Goal: Task Accomplishment & Management: Complete application form

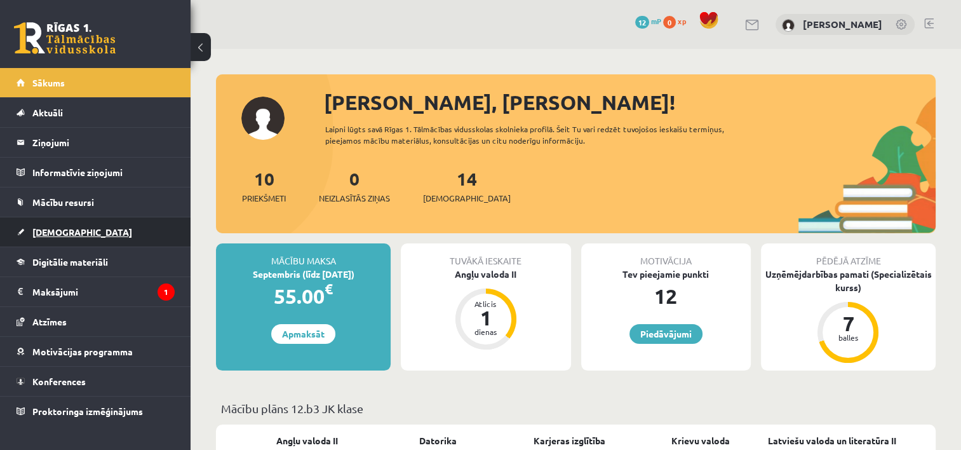
click at [111, 224] on link "[DEMOGRAPHIC_DATA]" at bounding box center [96, 231] width 158 height 29
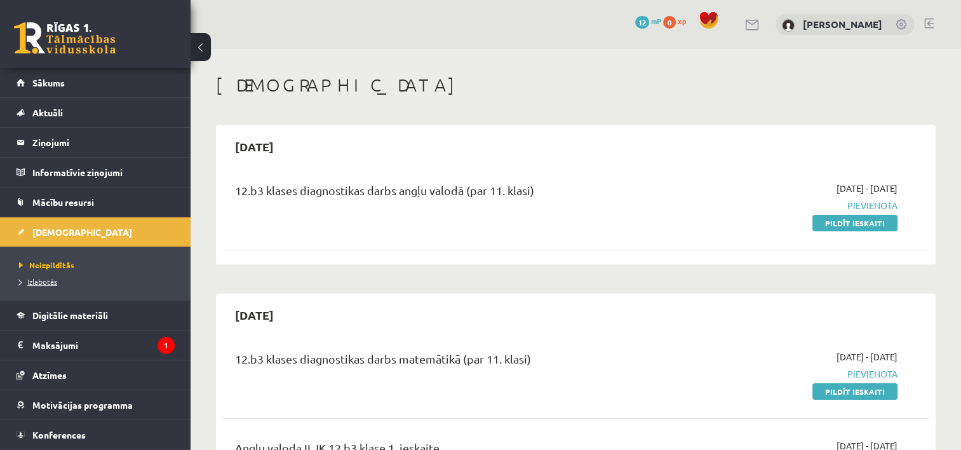
click at [61, 280] on link "Izlabotās" at bounding box center [98, 281] width 159 height 11
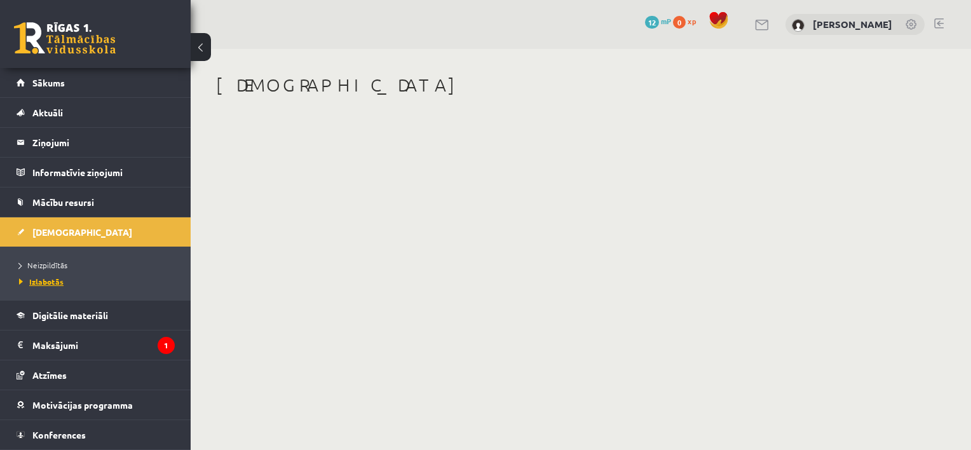
click at [44, 283] on span "Izlabotās" at bounding box center [41, 281] width 44 height 10
click at [46, 279] on span "Izlabotās" at bounding box center [41, 281] width 44 height 10
click at [36, 280] on span "Izlabotās" at bounding box center [41, 281] width 44 height 10
click at [51, 264] on span "Neizpildītās" at bounding box center [43, 265] width 48 height 10
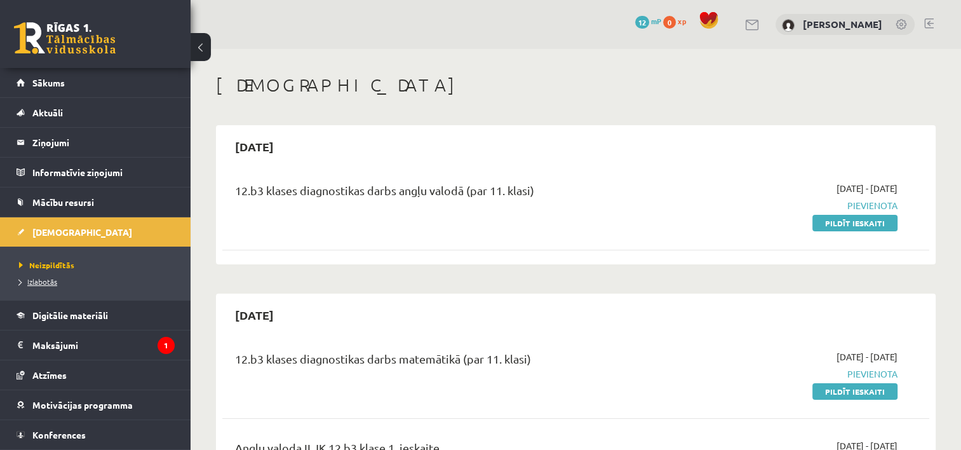
click at [46, 280] on span "Izlabotās" at bounding box center [38, 281] width 38 height 10
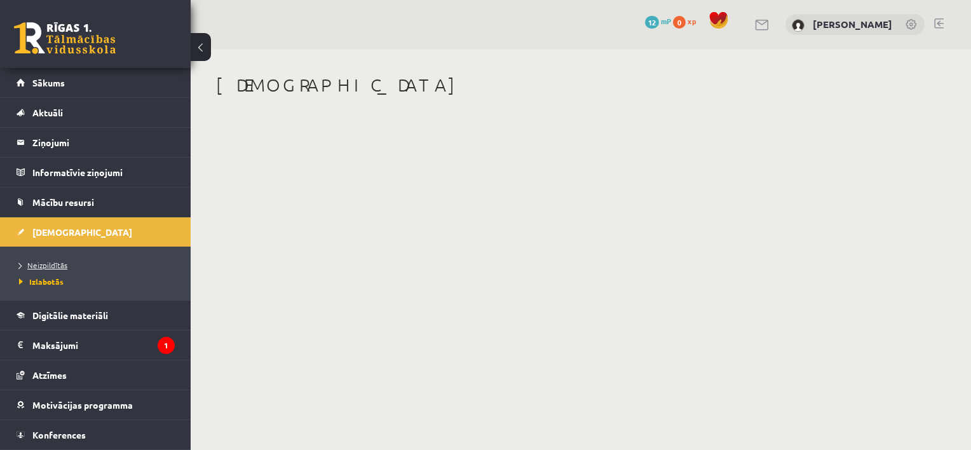
click at [46, 259] on link "Neizpildītās" at bounding box center [98, 264] width 159 height 11
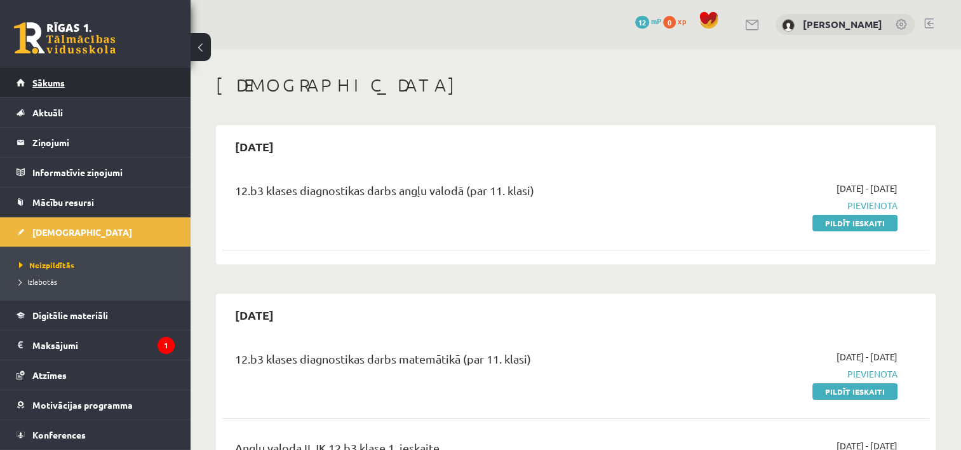
click at [95, 92] on link "Sākums" at bounding box center [96, 82] width 158 height 29
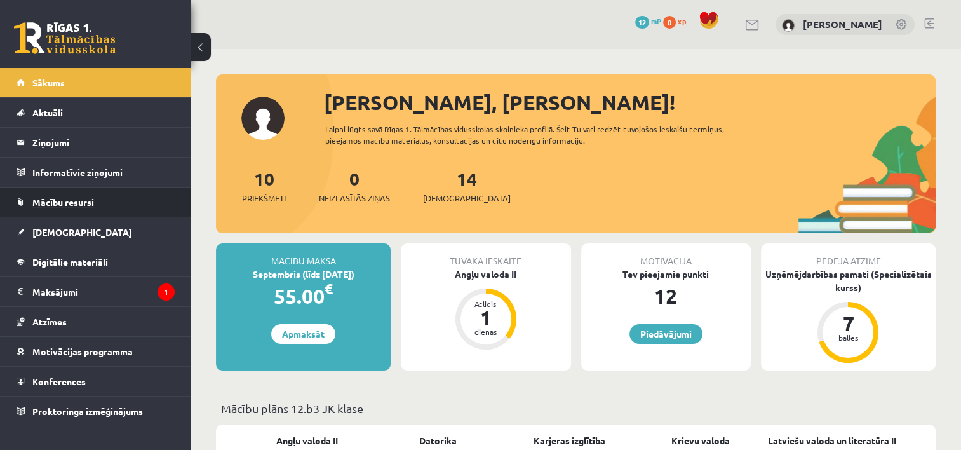
click at [115, 191] on link "Mācību resursi" at bounding box center [96, 201] width 158 height 29
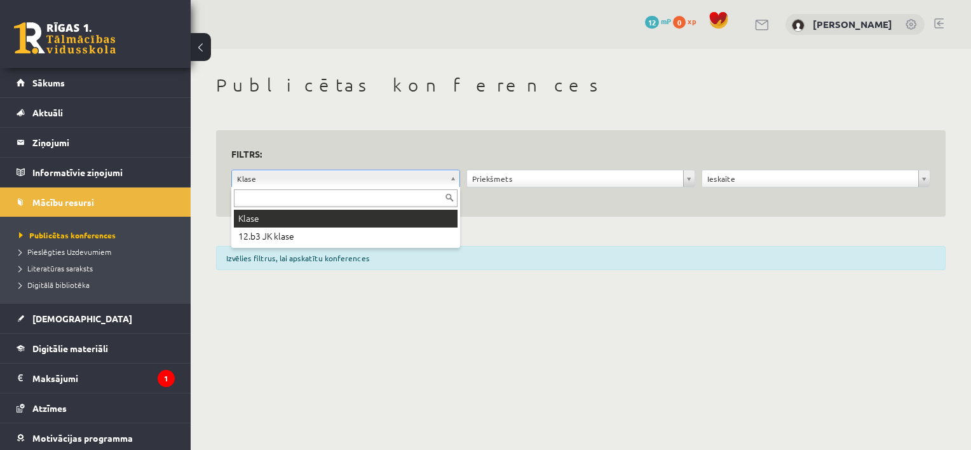
drag, startPoint x: 381, startPoint y: 173, endPoint x: 398, endPoint y: 173, distance: 17.8
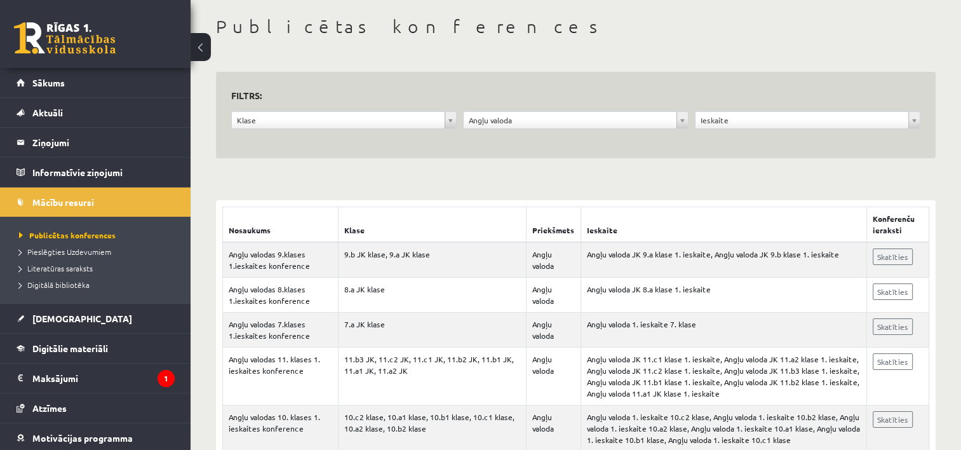
scroll to position [64, 0]
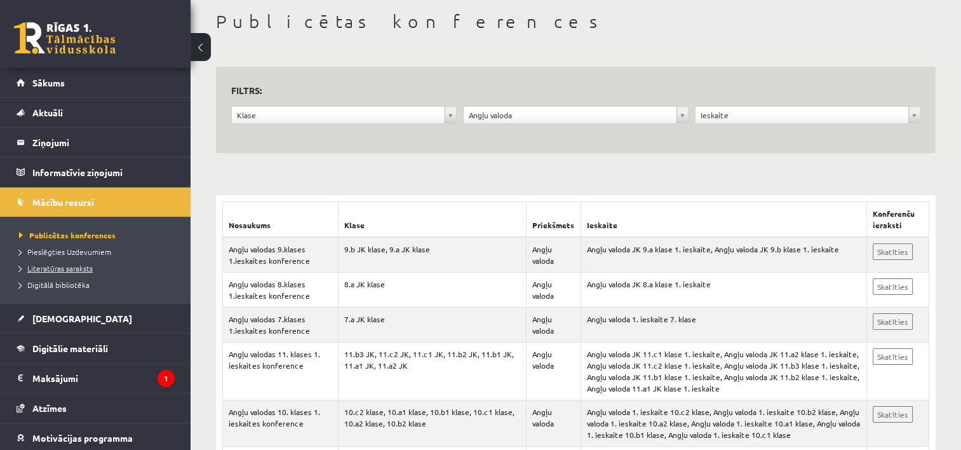
click at [126, 267] on link "Literatūras saraksts" at bounding box center [98, 267] width 159 height 11
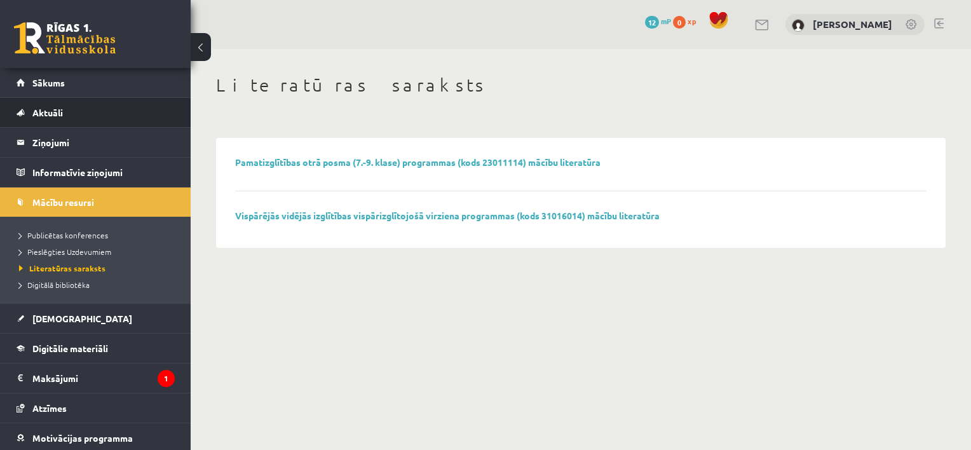
click at [130, 97] on li "Aktuāli Kā mācīties [PERSON_NAME] Kontakti Normatīvie akti Online konsultācijas…" at bounding box center [95, 112] width 191 height 30
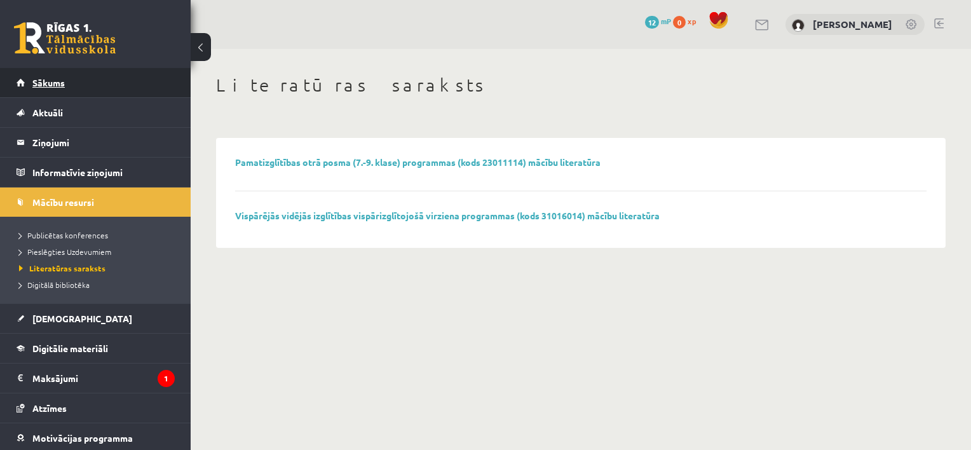
click at [131, 91] on link "Sākums" at bounding box center [96, 82] width 158 height 29
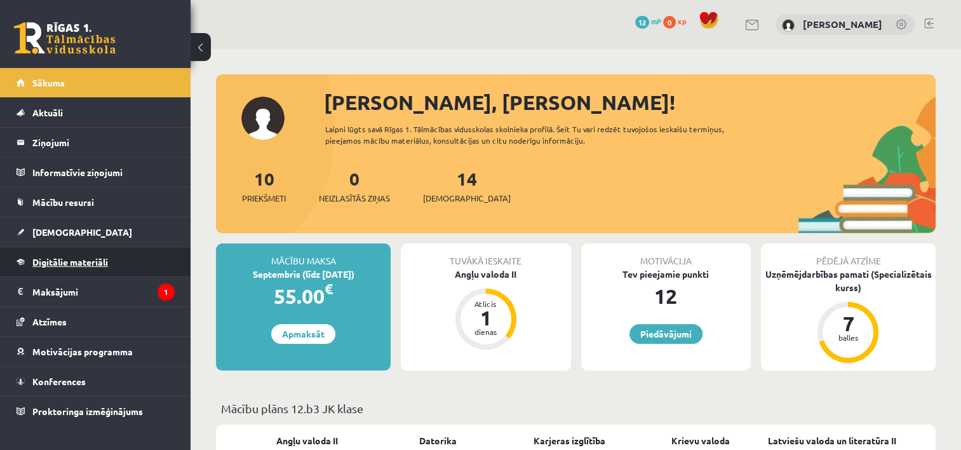
click at [93, 261] on span "Digitālie materiāli" at bounding box center [70, 261] width 76 height 11
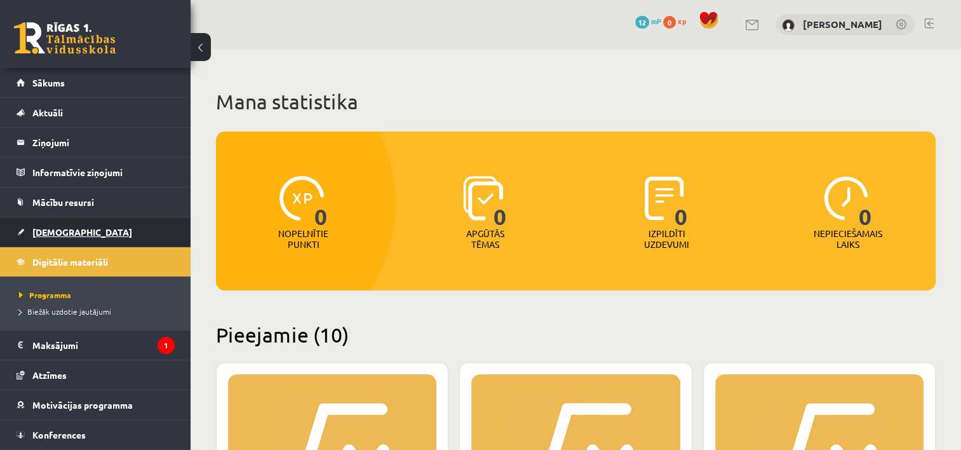
click at [91, 222] on link "[DEMOGRAPHIC_DATA]" at bounding box center [96, 231] width 158 height 29
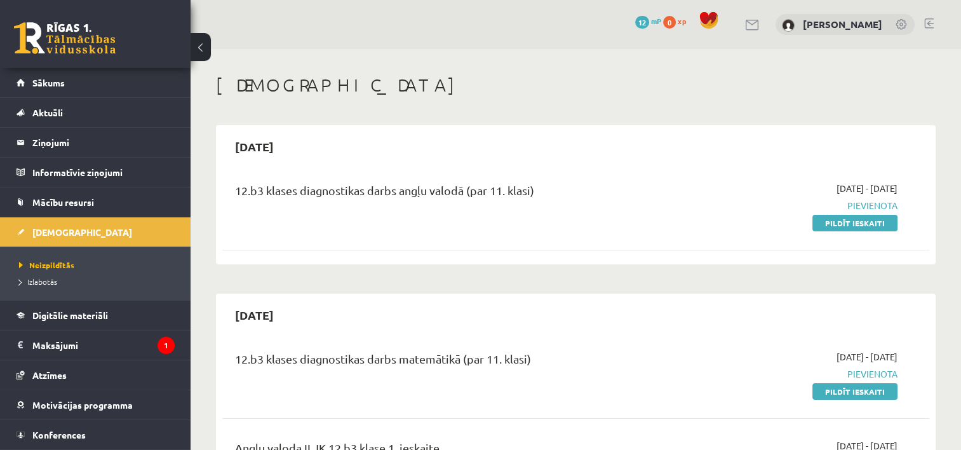
drag, startPoint x: 829, startPoint y: 224, endPoint x: 546, endPoint y: 41, distance: 337.1
click at [829, 224] on link "Pildīt ieskaiti" at bounding box center [855, 223] width 85 height 17
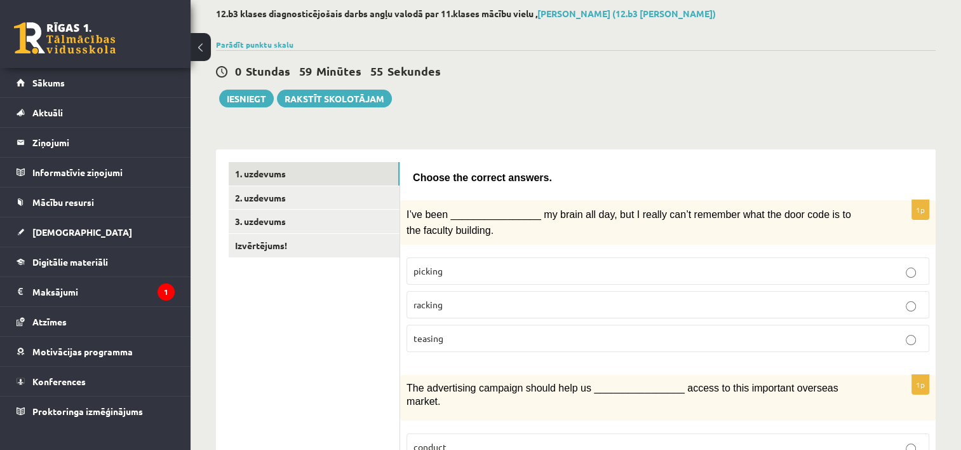
scroll to position [64, 0]
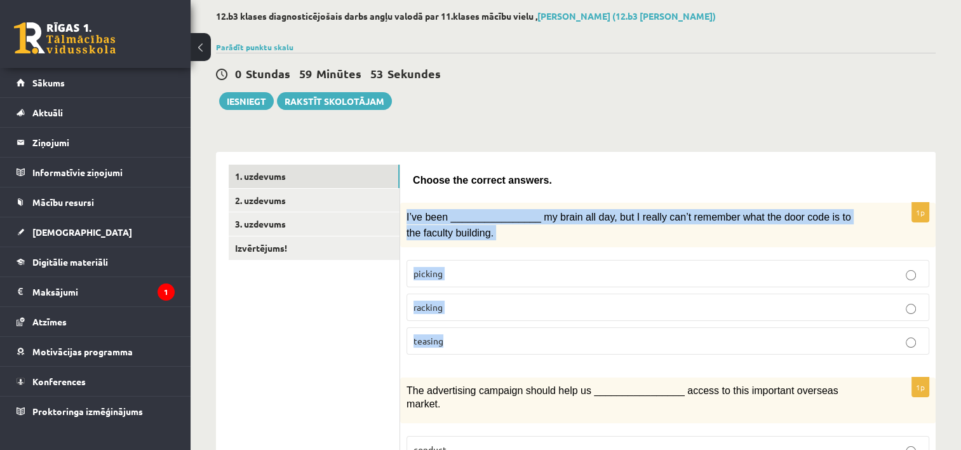
drag, startPoint x: 403, startPoint y: 212, endPoint x: 501, endPoint y: 335, distance: 157.5
click at [501, 335] on div "1p I’ve been ________________ my brain all day, but I really can’t remember wha…" at bounding box center [668, 284] width 536 height 162
copy div "I’ve been ________________ my brain all day, but I really can’t remember what t…"
click at [473, 314] on label "racking" at bounding box center [668, 307] width 523 height 27
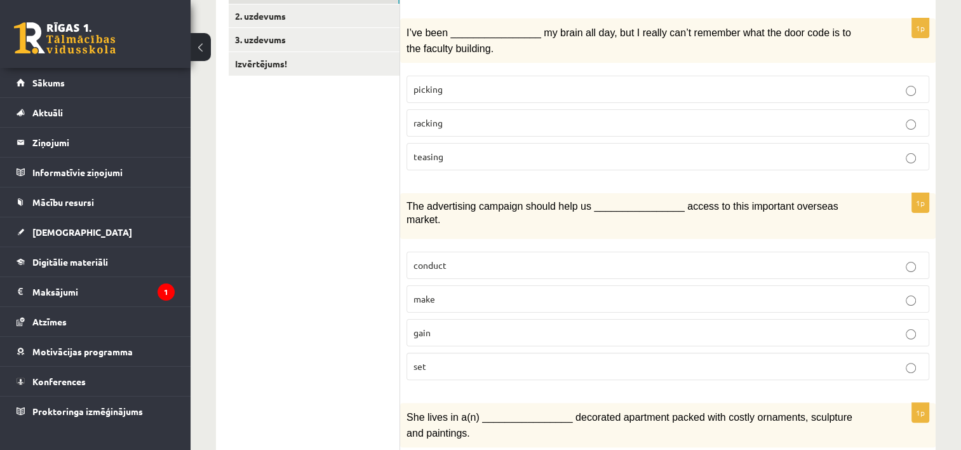
scroll to position [254, 0]
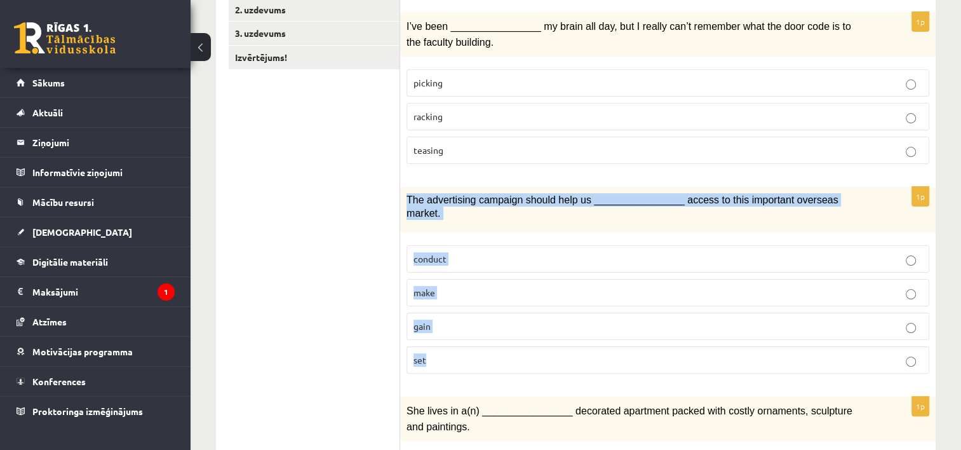
drag, startPoint x: 402, startPoint y: 198, endPoint x: 509, endPoint y: 335, distance: 173.9
click at [509, 335] on div "1p The advertising campaign should help us ________________ access to this impo…" at bounding box center [668, 285] width 536 height 197
copy div "The advertising campaign should help us ________________ access to this importa…"
click at [492, 318] on label "gain" at bounding box center [668, 326] width 523 height 27
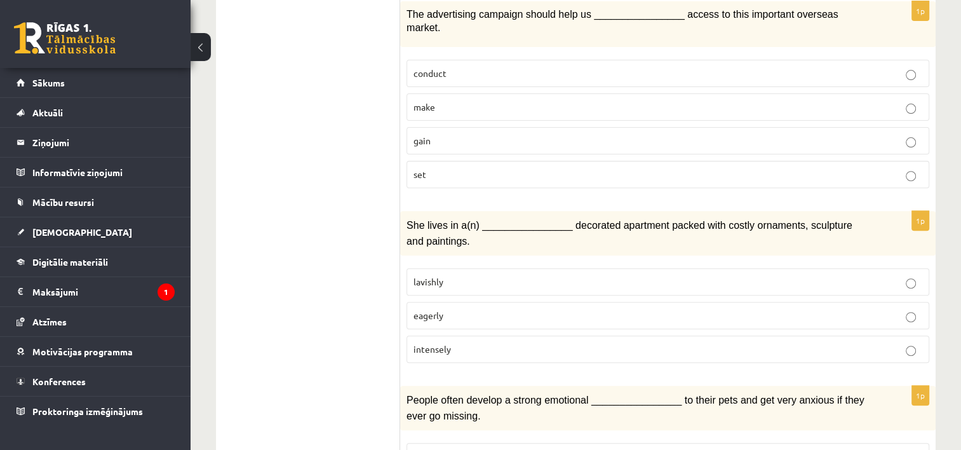
scroll to position [445, 0]
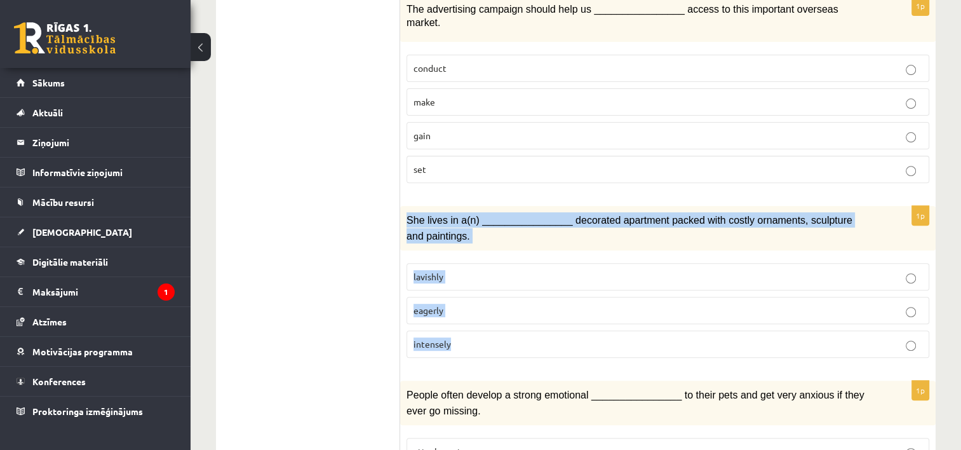
drag, startPoint x: 405, startPoint y: 197, endPoint x: 513, endPoint y: 341, distance: 180.2
click at [513, 341] on div "1p She lives in a(n) ________________ decorated apartment packed with costly or…" at bounding box center [668, 287] width 536 height 162
copy div "She lives in a(n) ________________ decorated apartment packed with costly ornam…"
click at [475, 257] on fieldset "lavishly eagerly intensely" at bounding box center [668, 309] width 523 height 105
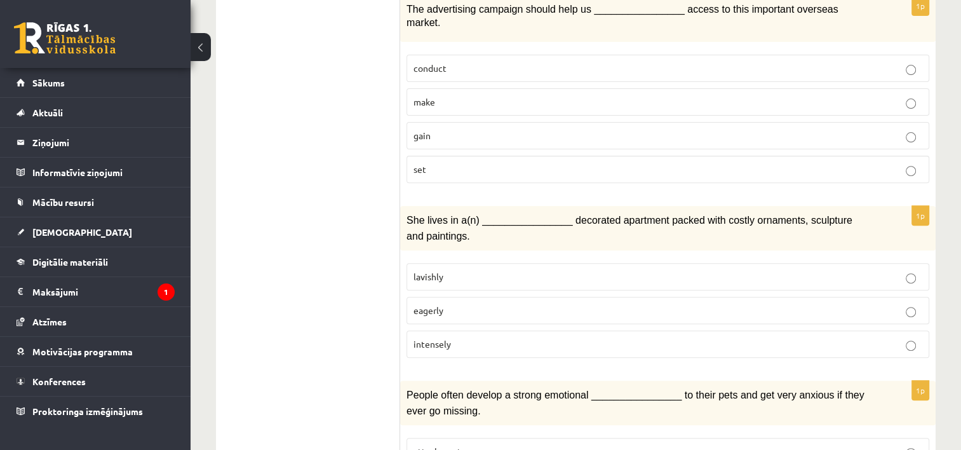
click at [456, 270] on p "lavishly" at bounding box center [668, 276] width 509 height 13
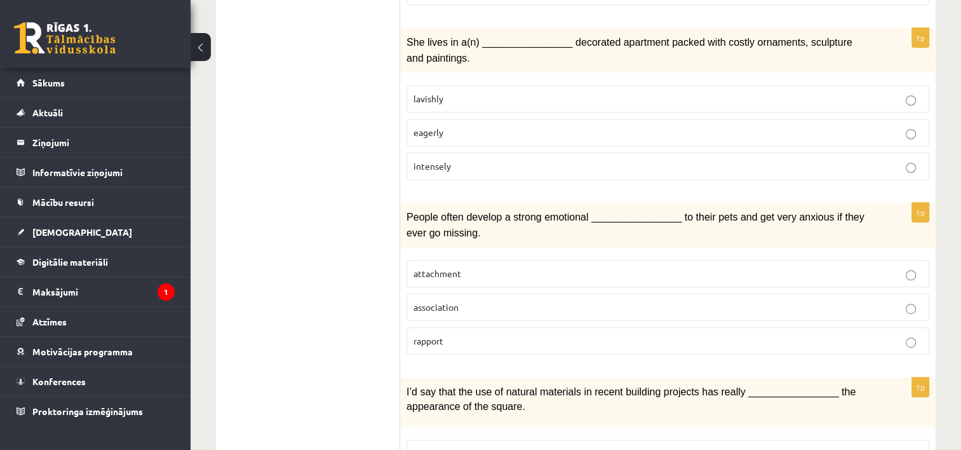
scroll to position [635, 0]
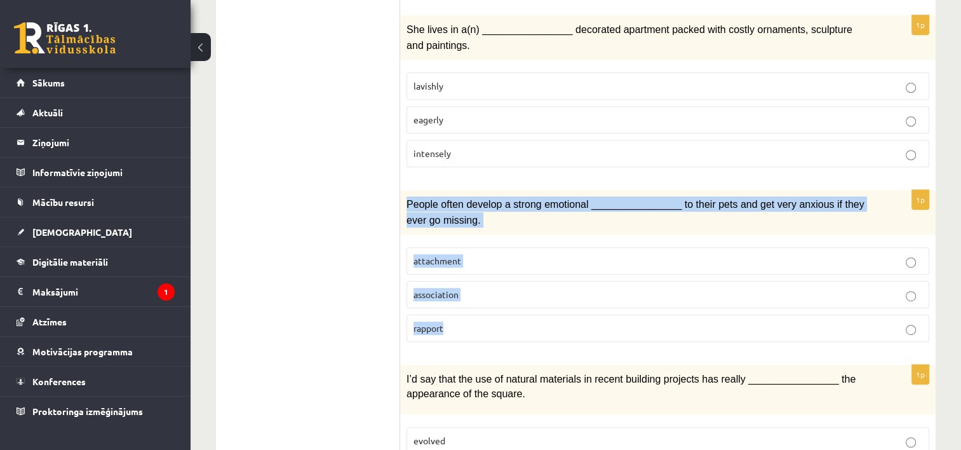
drag, startPoint x: 403, startPoint y: 180, endPoint x: 511, endPoint y: 292, distance: 155.5
click at [511, 292] on div "1p People often develop a strong emotional ________________ to their pets and g…" at bounding box center [668, 271] width 536 height 162
copy div "People often develop a strong emotional ________________ to their pets and get …"
click at [513, 254] on p "attachment" at bounding box center [668, 260] width 509 height 13
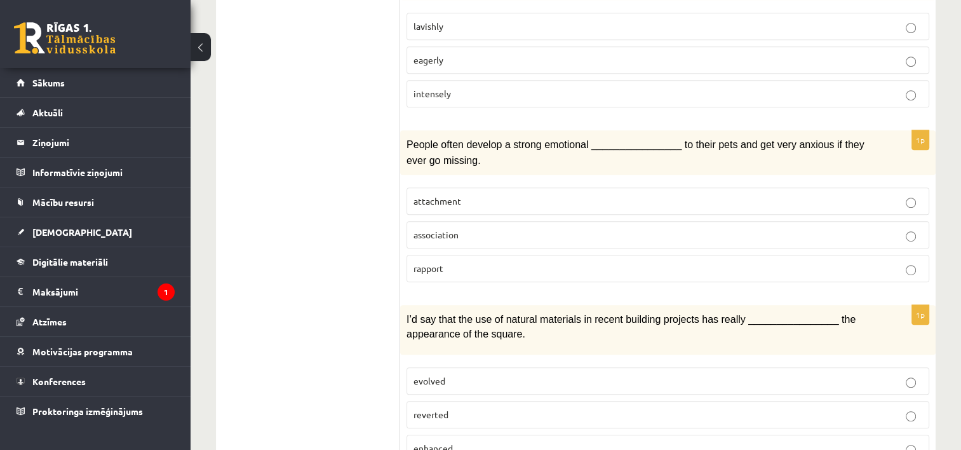
scroll to position [762, 0]
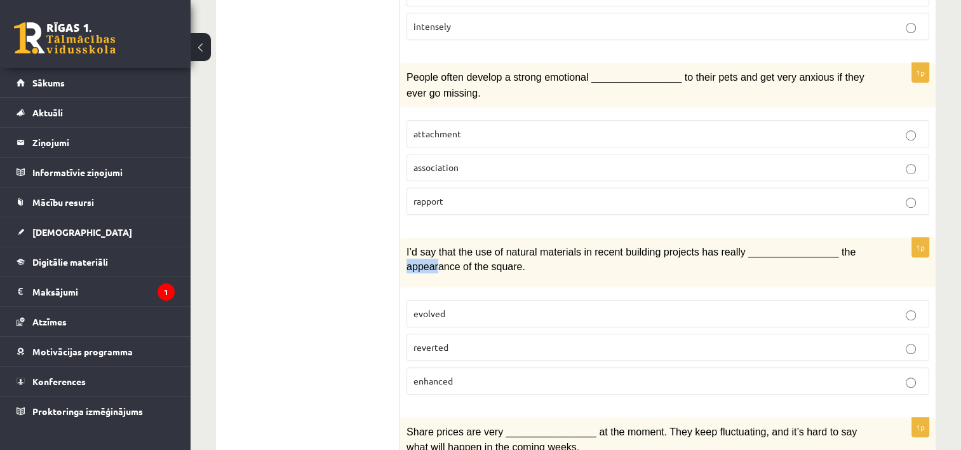
drag, startPoint x: 403, startPoint y: 235, endPoint x: 435, endPoint y: 259, distance: 39.9
click at [435, 259] on div "I’d say that the use of natural materials in recent building projects has reall…" at bounding box center [668, 262] width 536 height 49
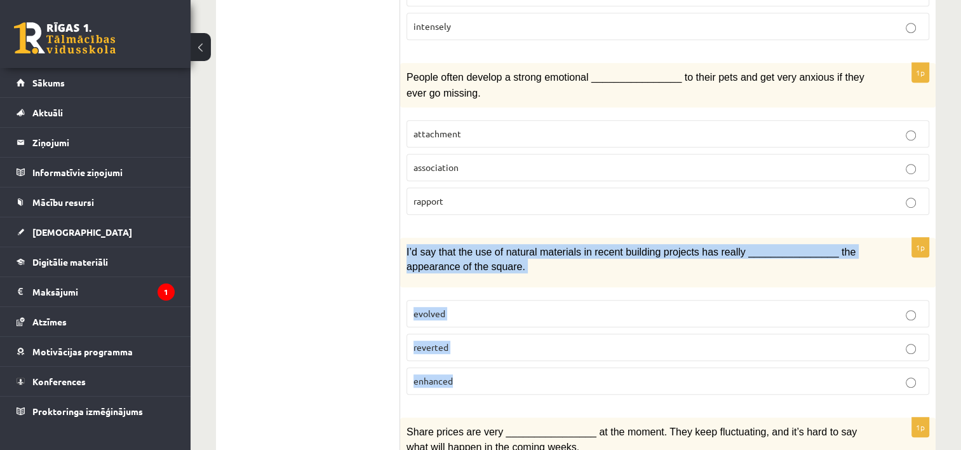
drag, startPoint x: 407, startPoint y: 226, endPoint x: 490, endPoint y: 342, distance: 142.5
click at [490, 342] on div "1p I’d say that the use of natural materials in recent building projects has re…" at bounding box center [668, 321] width 536 height 166
copy div "I’d say that the use of natural materials in recent building projects has reall…"
click at [452, 375] on span "enhanced" at bounding box center [433, 380] width 39 height 11
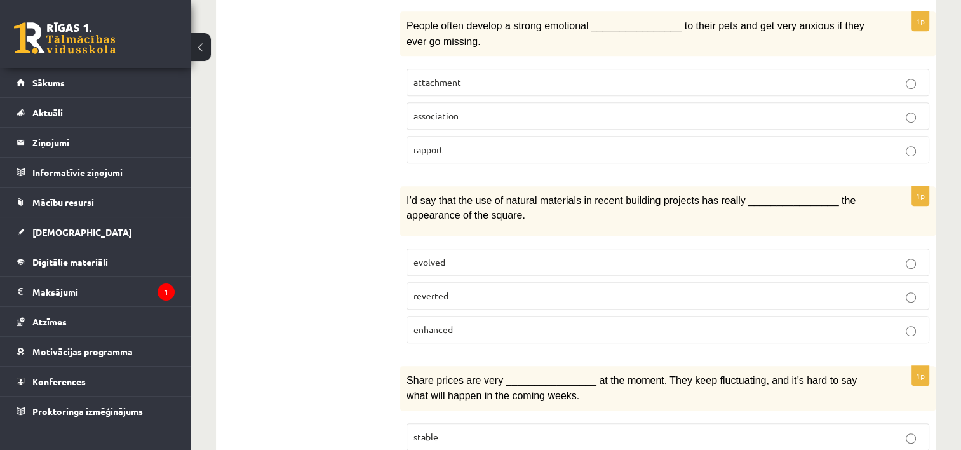
scroll to position [1017, 0]
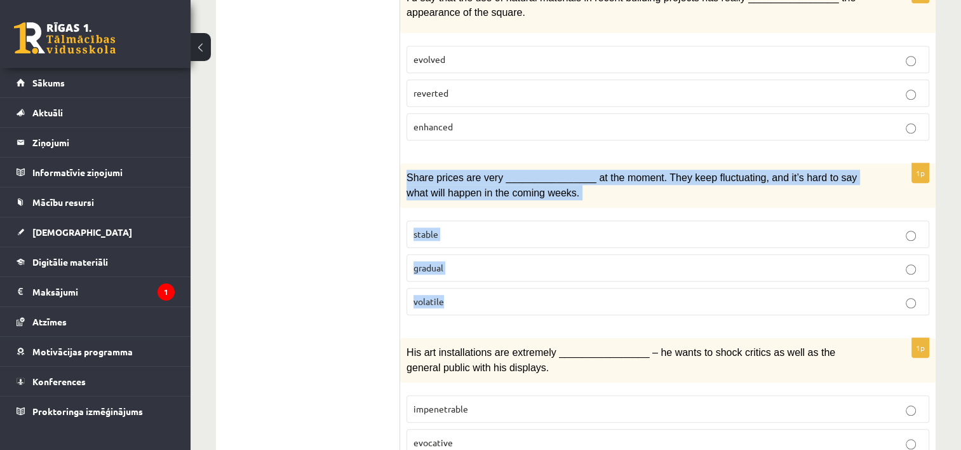
drag, startPoint x: 402, startPoint y: 150, endPoint x: 503, endPoint y: 269, distance: 156.0
click at [503, 269] on div "1p Share prices are very ________________ at the moment. They keep fluctuating,…" at bounding box center [668, 244] width 536 height 162
copy div "Share prices are very ________________ at the moment. They keep fluctuating, an…"
click at [471, 288] on label "volatile" at bounding box center [668, 301] width 523 height 27
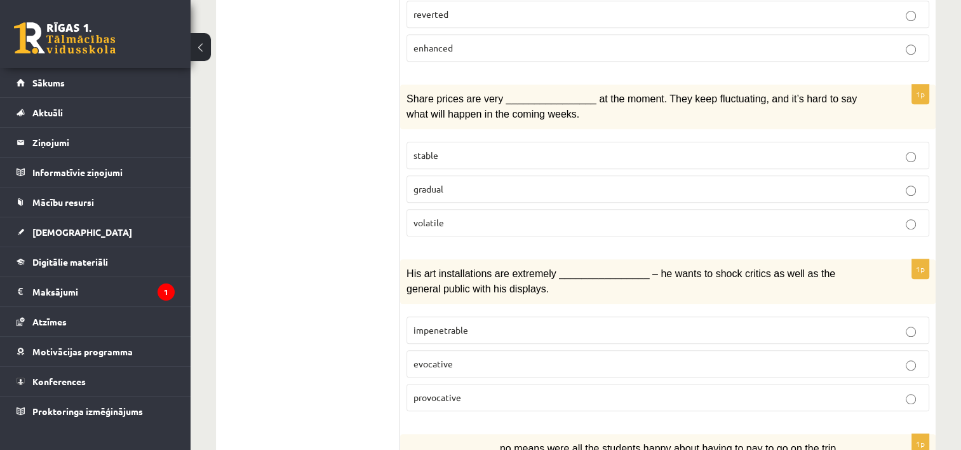
scroll to position [1144, 0]
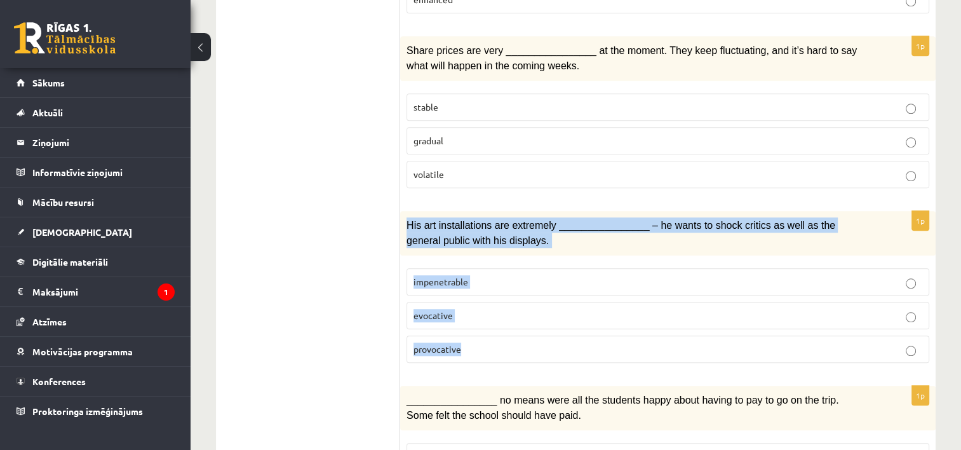
drag, startPoint x: 407, startPoint y: 193, endPoint x: 526, endPoint y: 320, distance: 174.4
click at [526, 320] on div "1p His art installations are extremely ________________ – he wants to shock cri…" at bounding box center [668, 292] width 536 height 162
copy div "His art installations are extremely ________________ – he wants to shock critic…"
click at [470, 342] on p "provocative" at bounding box center [668, 348] width 509 height 13
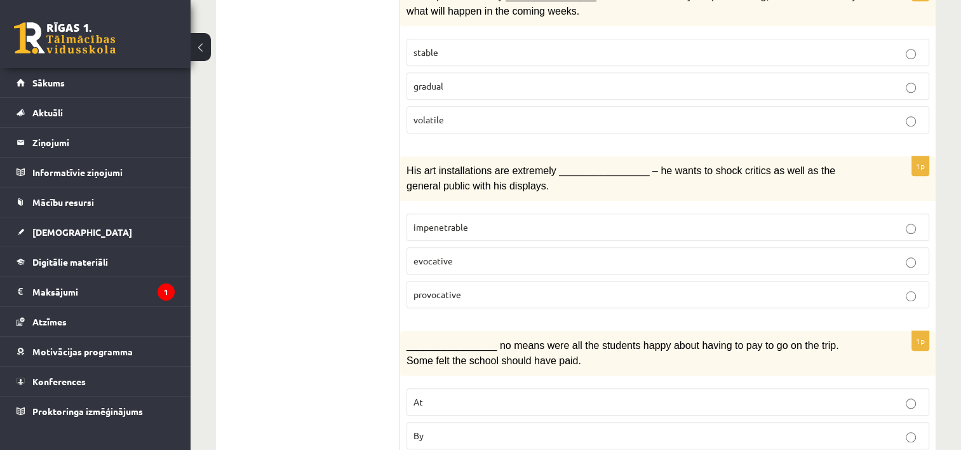
scroll to position [1271, 0]
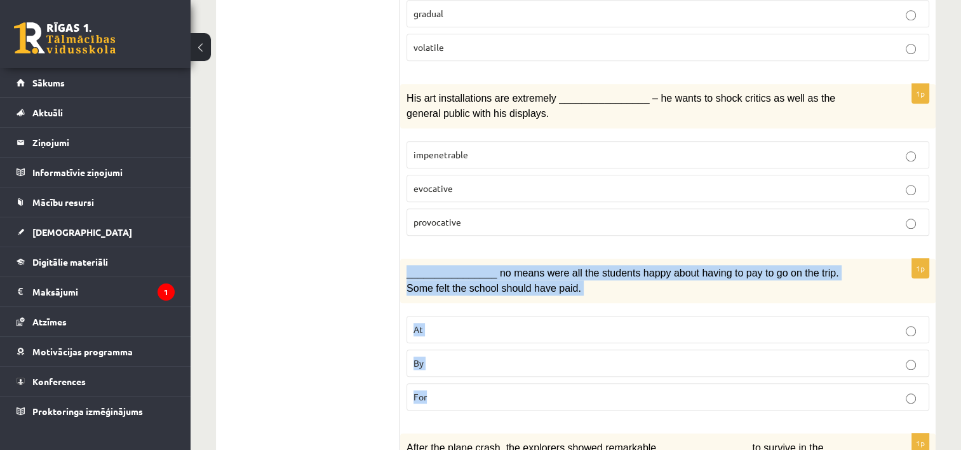
drag, startPoint x: 403, startPoint y: 242, endPoint x: 512, endPoint y: 360, distance: 160.1
click at [512, 360] on div "1p ________________ no means were all the students happy about having to pay to…" at bounding box center [668, 340] width 536 height 162
copy div "________________ no means were all the students happy about having to pay to go…"
click at [460, 356] on p "By" at bounding box center [668, 362] width 509 height 13
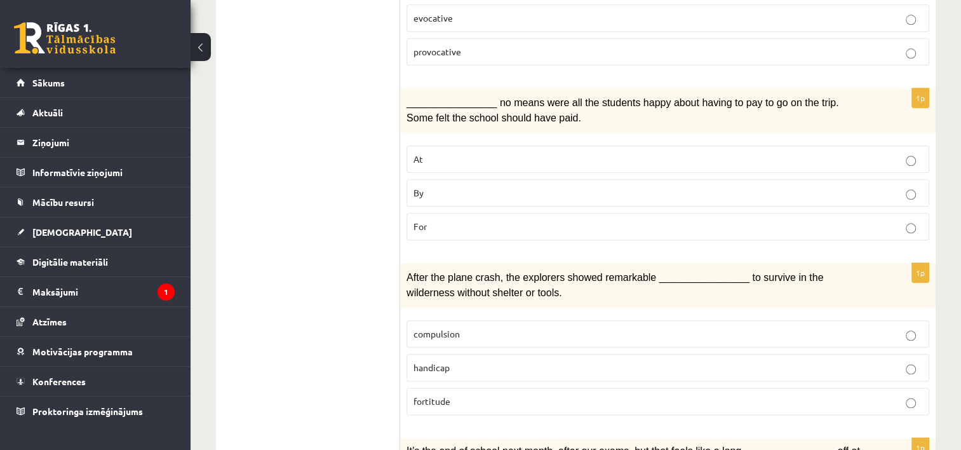
scroll to position [1461, 0]
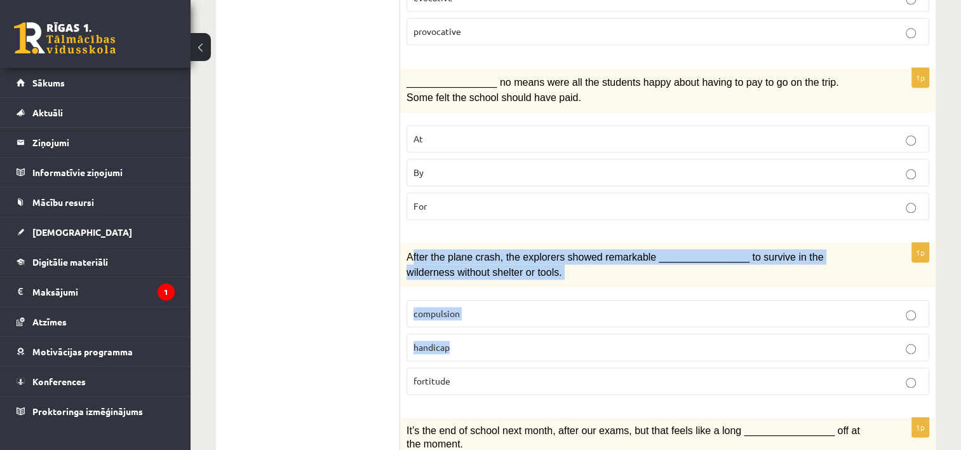
drag, startPoint x: 410, startPoint y: 224, endPoint x: 401, endPoint y: 243, distance: 21.6
click at [499, 316] on div "1p After the plane crash, the explorers showed remarkable ________________ to s…" at bounding box center [668, 324] width 536 height 162
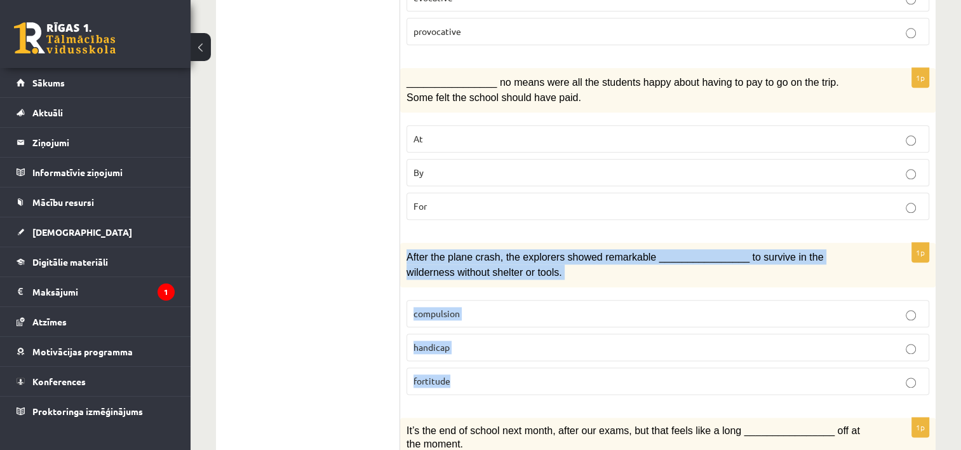
drag, startPoint x: 405, startPoint y: 219, endPoint x: 489, endPoint y: 341, distance: 148.0
click at [489, 341] on div "1p After the plane crash, the explorers showed remarkable ________________ to s…" at bounding box center [668, 324] width 536 height 162
copy div "After the plane crash, the explorers showed remarkable ________________ to surv…"
click at [466, 374] on p "fortitude" at bounding box center [668, 380] width 509 height 13
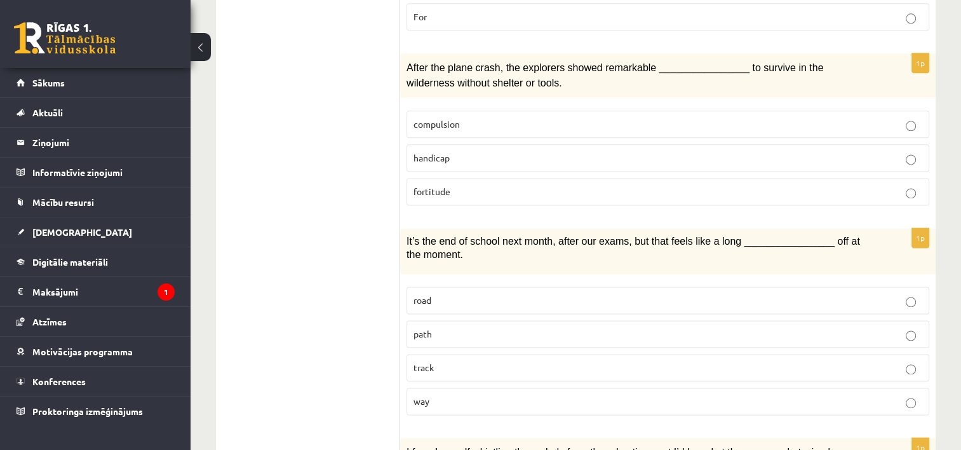
scroll to position [1652, 0]
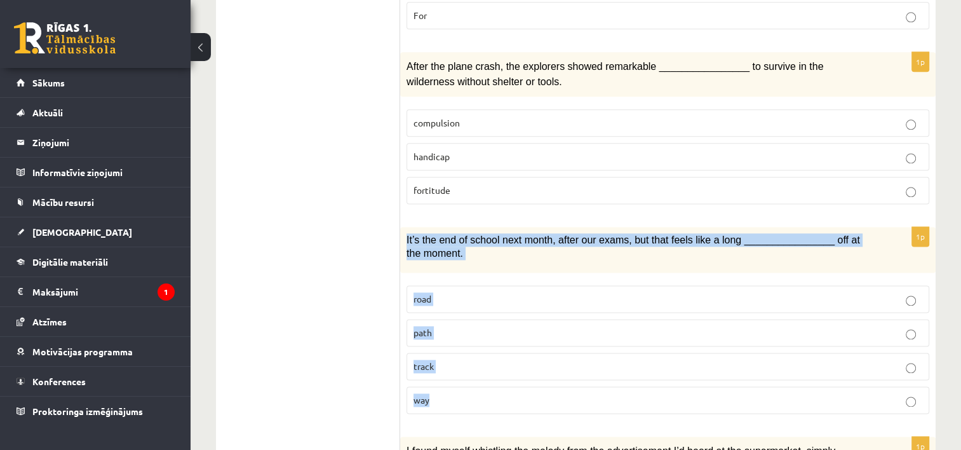
drag, startPoint x: 406, startPoint y: 198, endPoint x: 486, endPoint y: 356, distance: 176.7
click at [486, 356] on div "1p It’s the end of school next month, after our exams, but that feels like a lo…" at bounding box center [668, 325] width 536 height 197
copy div "It’s the end of school next month, after our exams, but that feels like a long …"
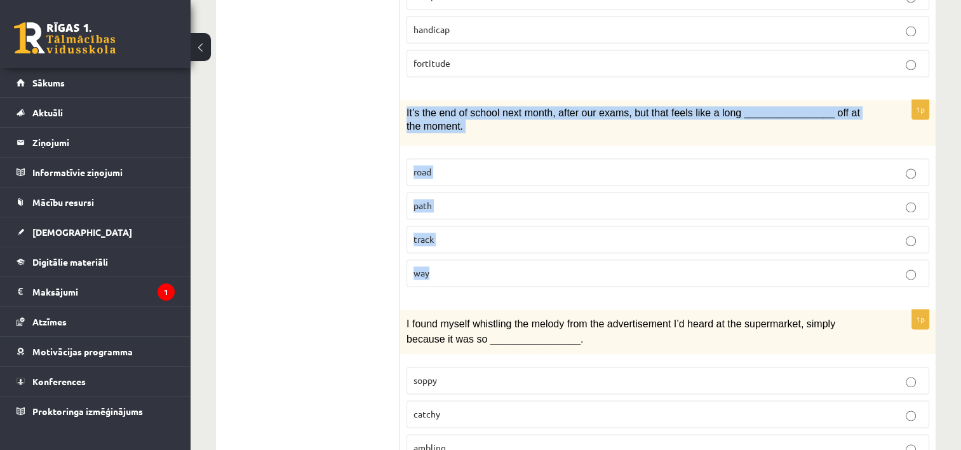
click at [485, 266] on p "way" at bounding box center [668, 272] width 509 height 13
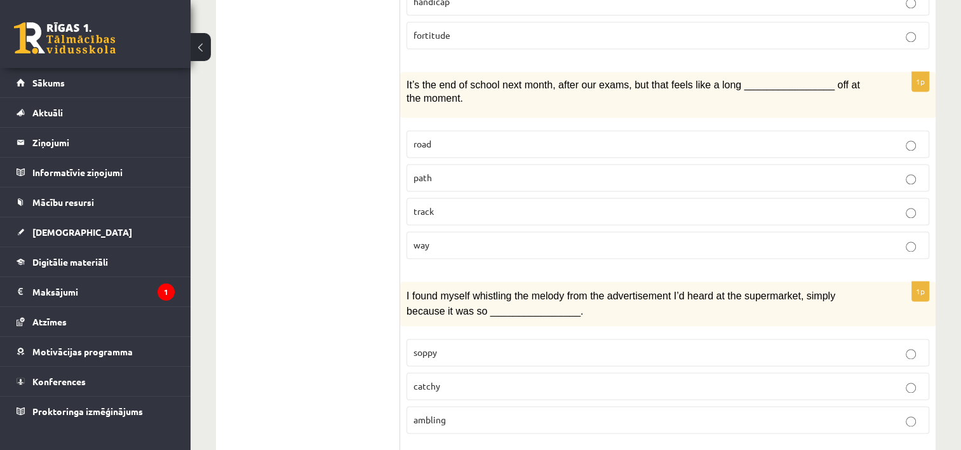
scroll to position [1843, 0]
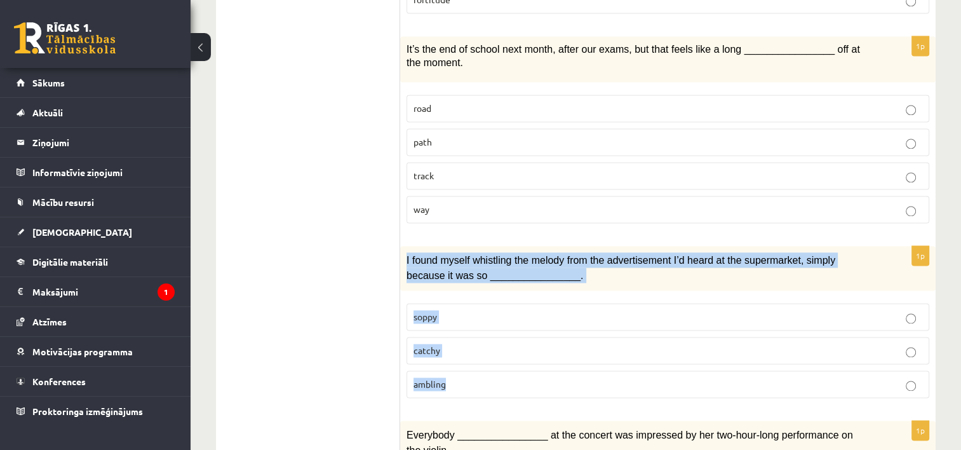
drag, startPoint x: 404, startPoint y: 219, endPoint x: 474, endPoint y: 332, distance: 133.0
click at [474, 332] on div "1p I found myself whistling the melody from the advertisement I’d heard at the …" at bounding box center [668, 327] width 536 height 162
click at [449, 344] on p "catchy" at bounding box center [668, 350] width 509 height 13
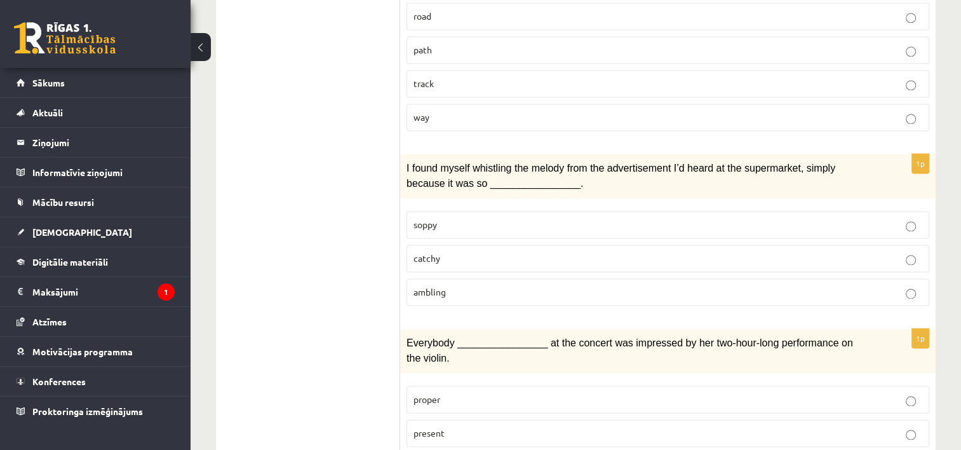
scroll to position [1952, 0]
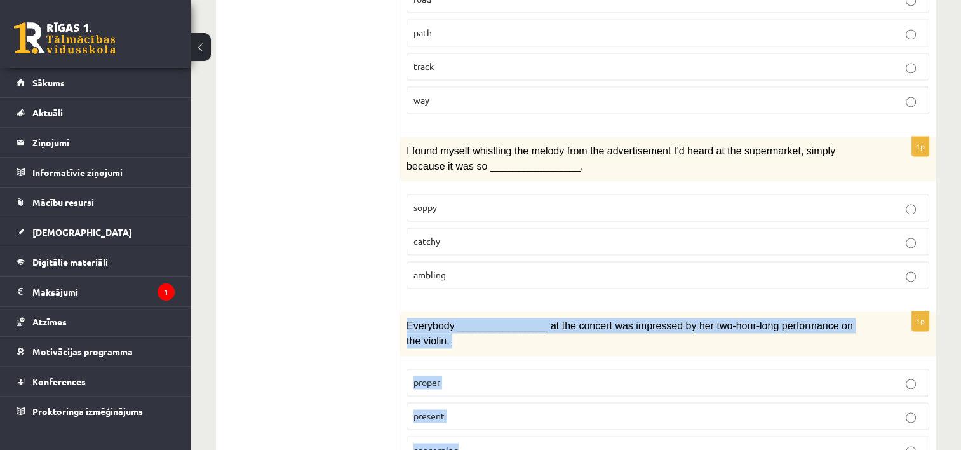
drag, startPoint x: 405, startPoint y: 280, endPoint x: 494, endPoint y: 385, distance: 137.1
click at [494, 385] on div "1p Everybody ________________ at the concert was impressed by her two-hour-long…" at bounding box center [668, 392] width 536 height 162
click at [474, 402] on label "present" at bounding box center [668, 415] width 523 height 27
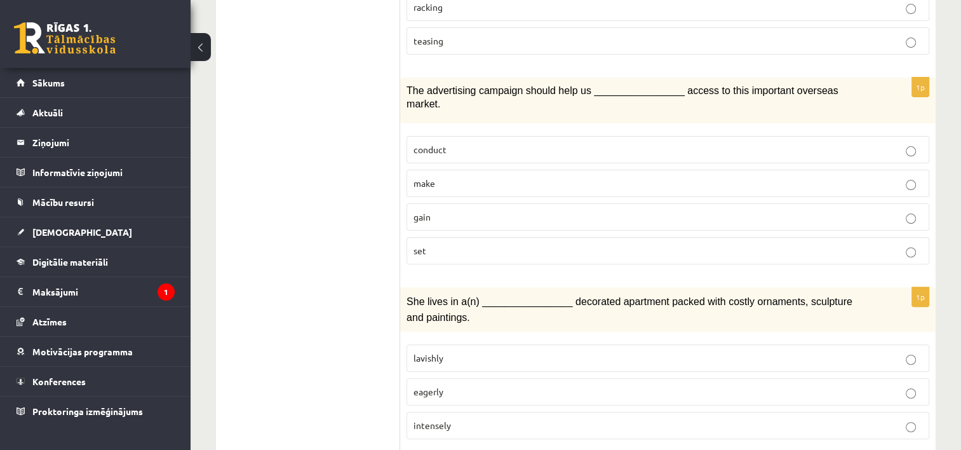
scroll to position [0, 0]
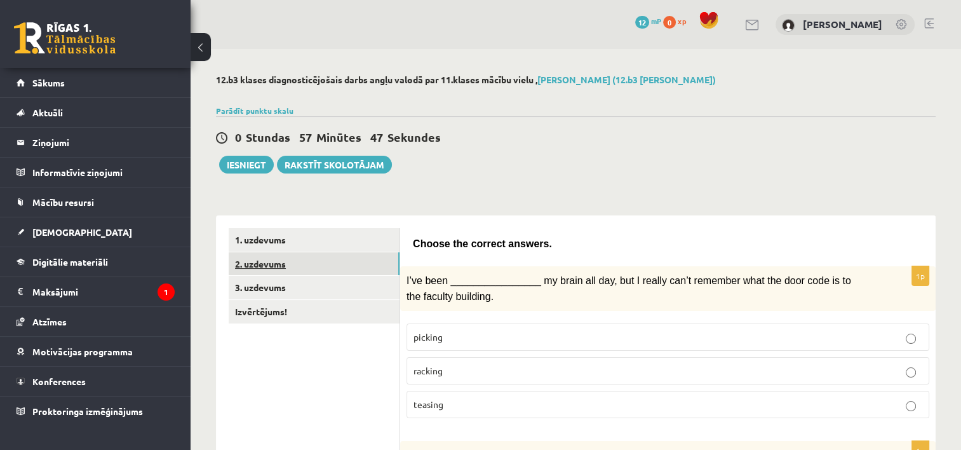
click at [365, 264] on link "2. uzdevums" at bounding box center [314, 264] width 171 height 24
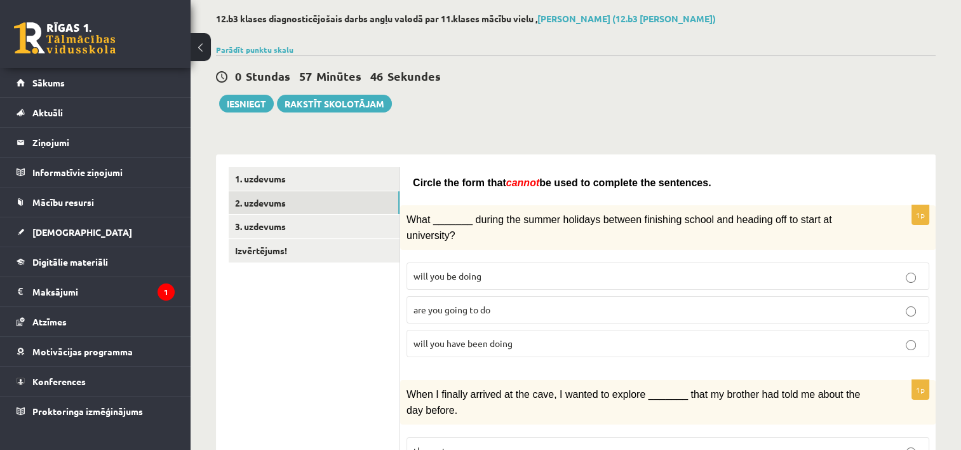
scroll to position [64, 0]
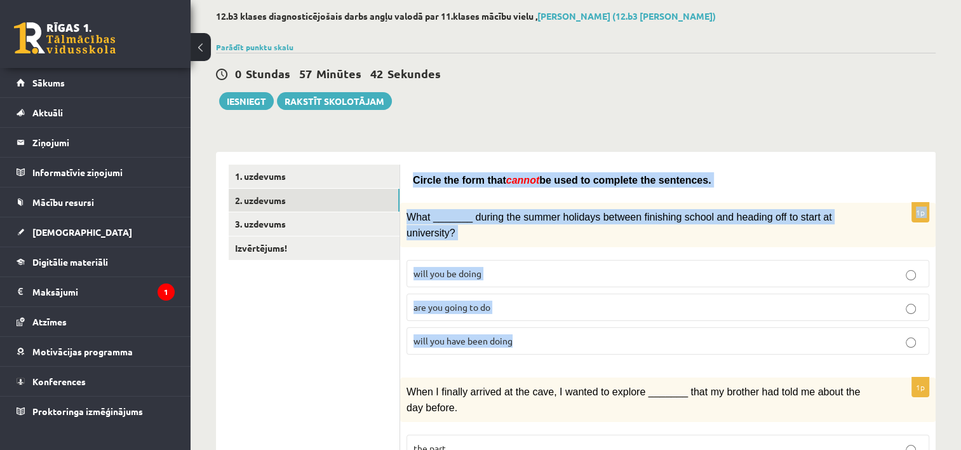
drag, startPoint x: 432, startPoint y: 186, endPoint x: 554, endPoint y: 313, distance: 175.7
click at [506, 333] on label "will you have been doing" at bounding box center [668, 340] width 523 height 27
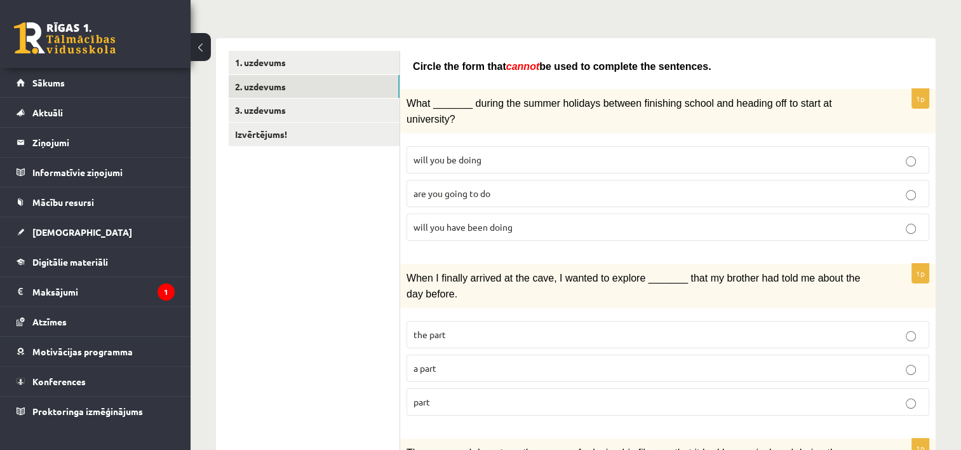
scroll to position [191, 0]
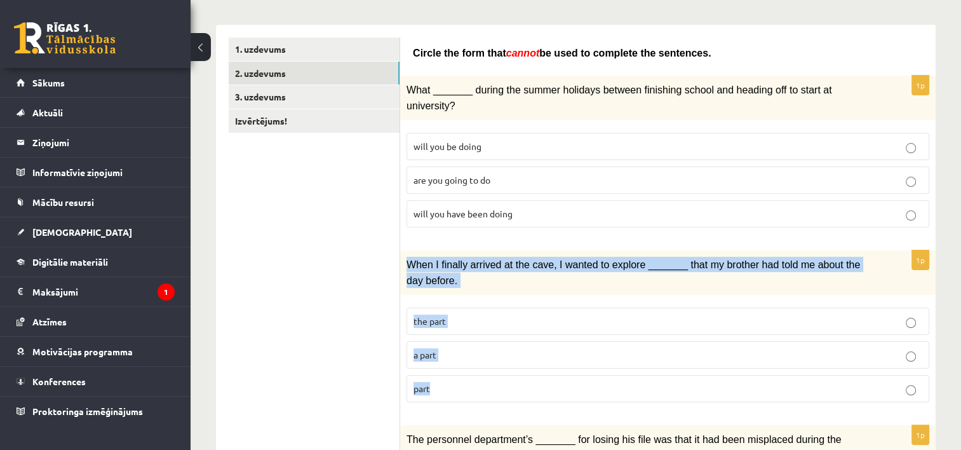
drag, startPoint x: 405, startPoint y: 246, endPoint x: 507, endPoint y: 386, distance: 173.2
click at [507, 386] on div "1p When I finally arrived at the cave, I wanted to explore _______ that my brot…" at bounding box center [668, 331] width 536 height 162
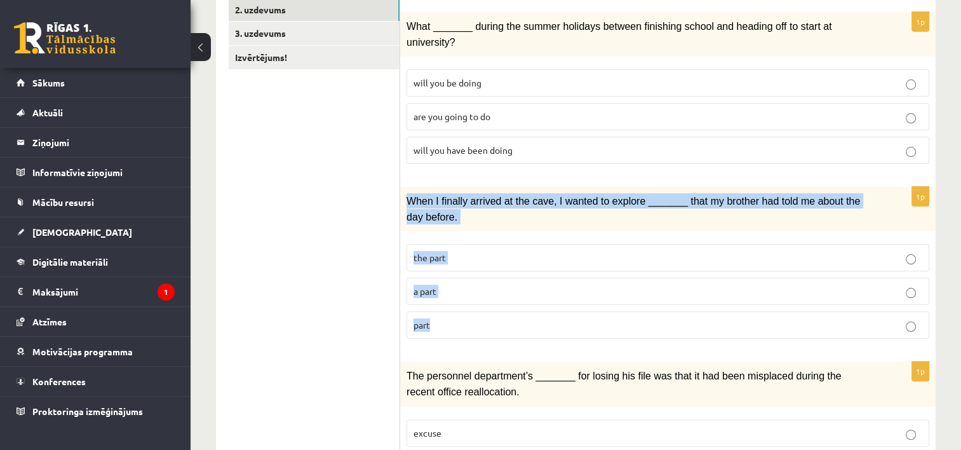
click at [462, 318] on p "part" at bounding box center [668, 324] width 509 height 13
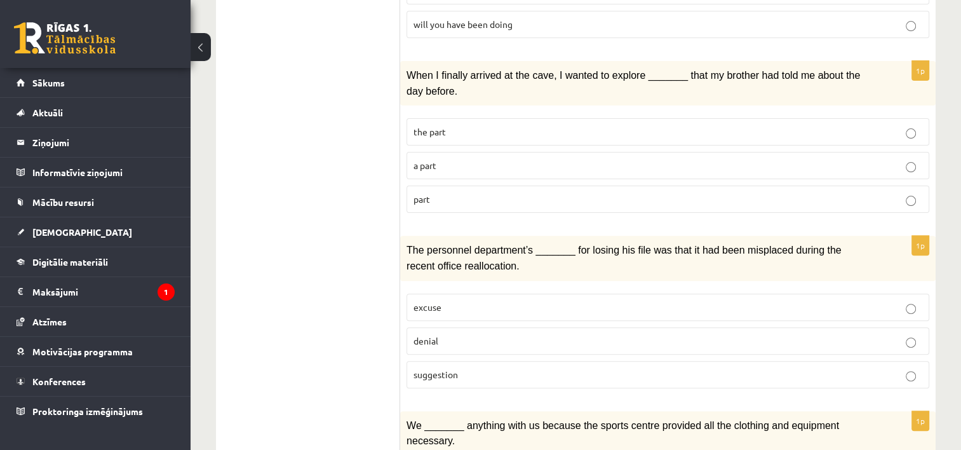
scroll to position [381, 0]
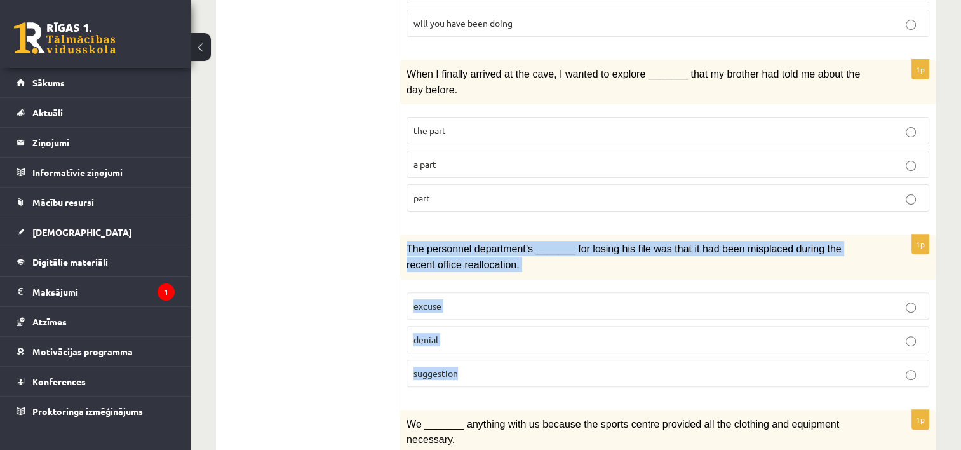
drag, startPoint x: 407, startPoint y: 225, endPoint x: 494, endPoint y: 342, distance: 145.4
click at [494, 342] on div "1p The personnel department’s _______ for losing his file was that it had been …" at bounding box center [668, 315] width 536 height 162
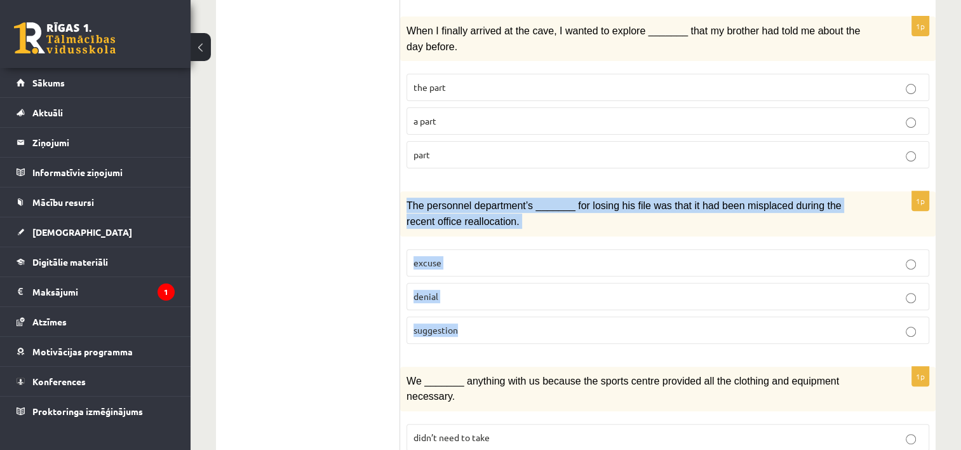
scroll to position [508, 0]
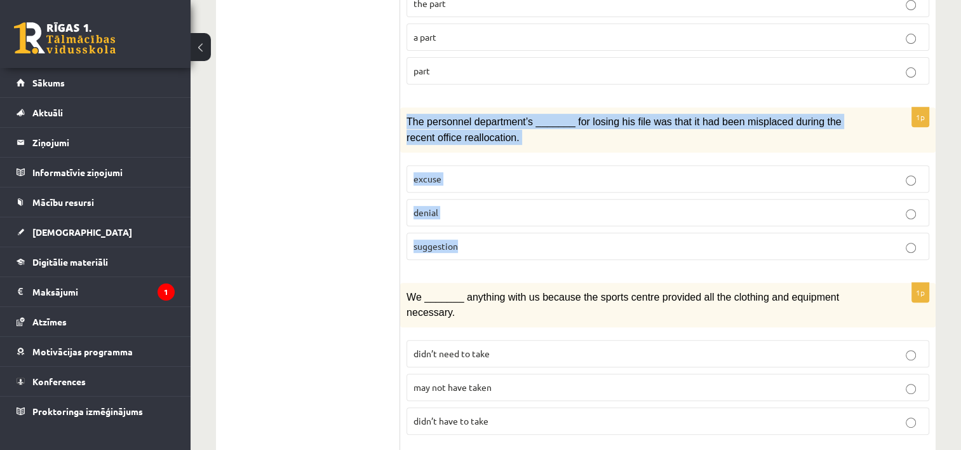
click at [445, 240] on p "suggestion" at bounding box center [668, 246] width 509 height 13
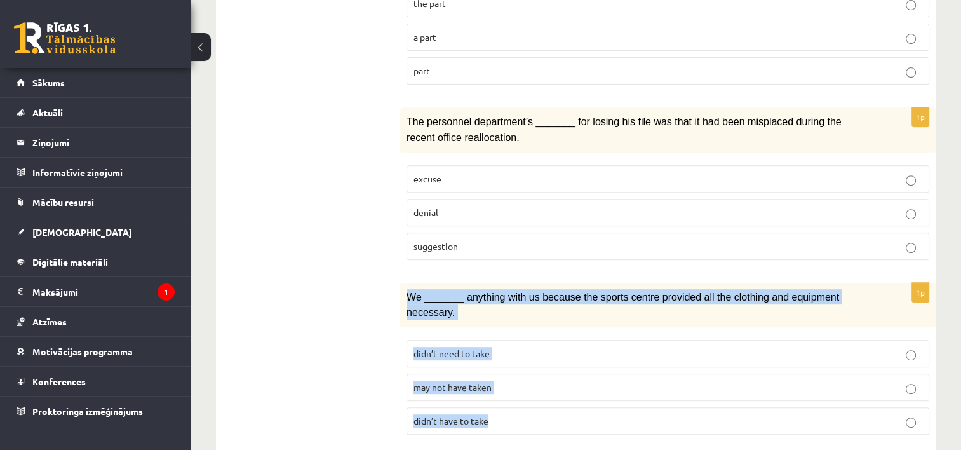
drag, startPoint x: 422, startPoint y: 278, endPoint x: 513, endPoint y: 374, distance: 132.6
click at [513, 374] on div "1p We _______ anything with us because the sports centre provided all the cloth…" at bounding box center [668, 364] width 536 height 162
click at [457, 381] on span "may not have taken" at bounding box center [453, 386] width 78 height 11
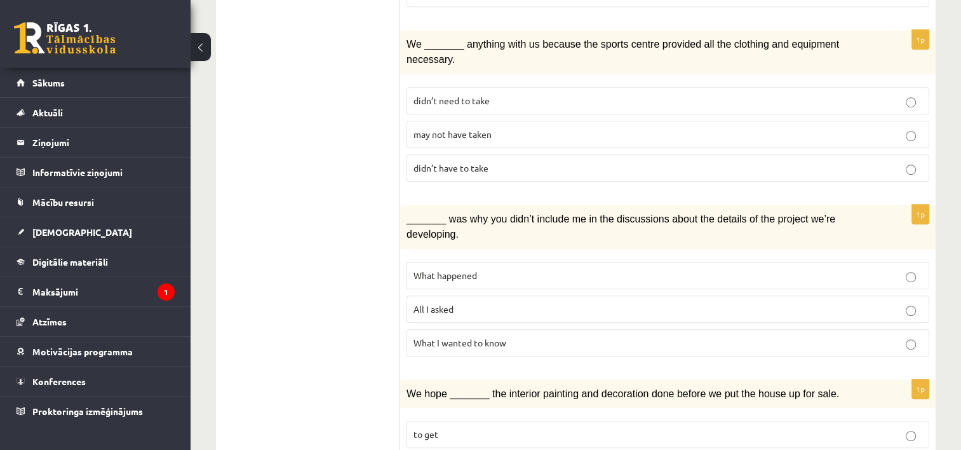
scroll to position [762, 0]
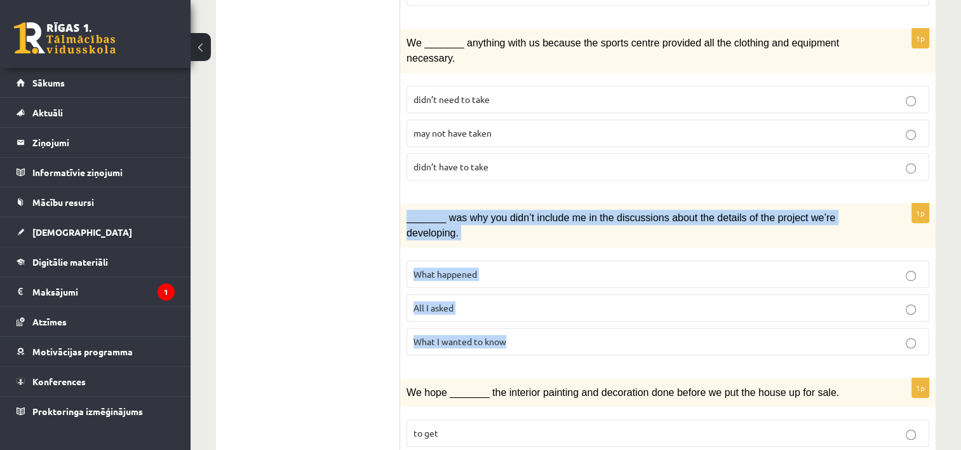
drag, startPoint x: 405, startPoint y: 179, endPoint x: 564, endPoint y: 271, distance: 183.4
click at [564, 271] on div "1p _______ was why you didn’t include me in the discussions about the details o…" at bounding box center [668, 284] width 536 height 162
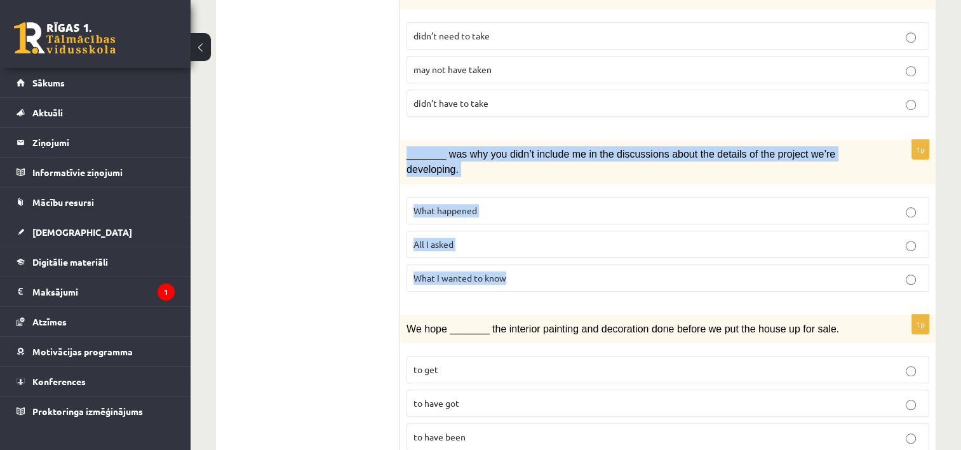
click at [500, 231] on label "All I asked" at bounding box center [668, 244] width 523 height 27
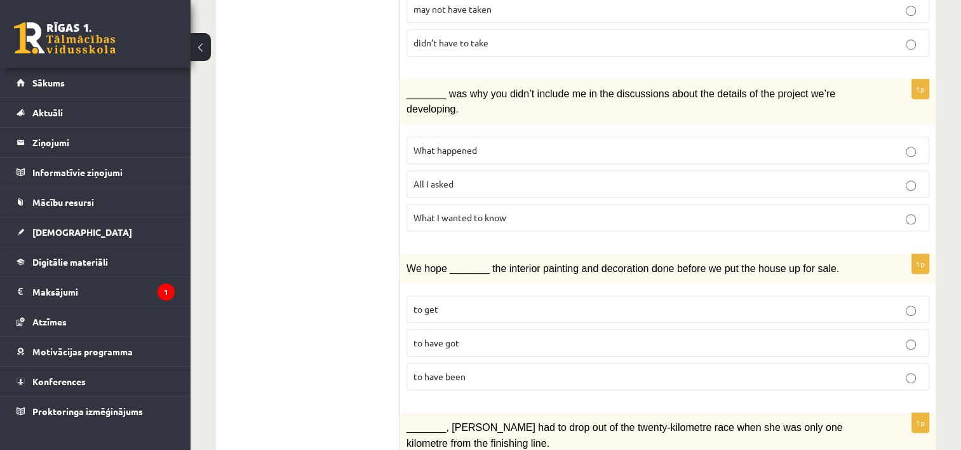
scroll to position [890, 0]
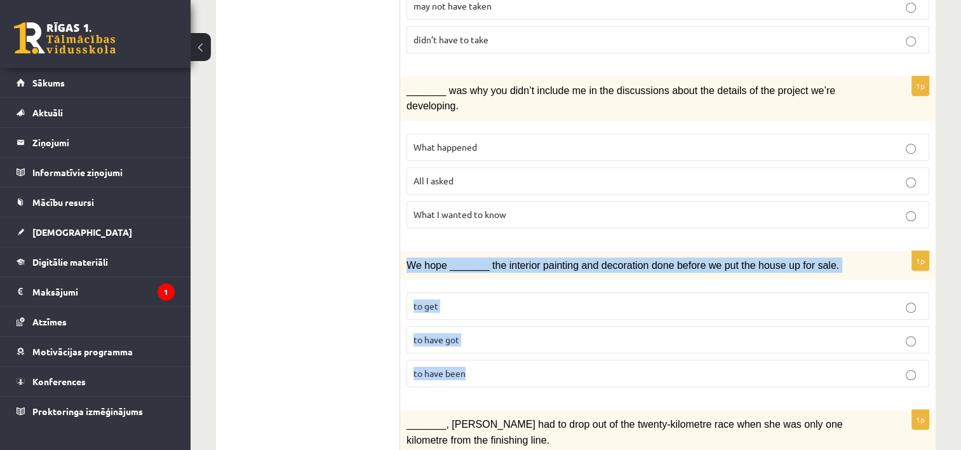
drag, startPoint x: 405, startPoint y: 200, endPoint x: 540, endPoint y: 302, distance: 169.5
click at [540, 302] on div "1p We hope _______ the interior painting and decoration done before we put the …" at bounding box center [668, 324] width 536 height 147
click at [477, 367] on p "to have been" at bounding box center [668, 373] width 509 height 13
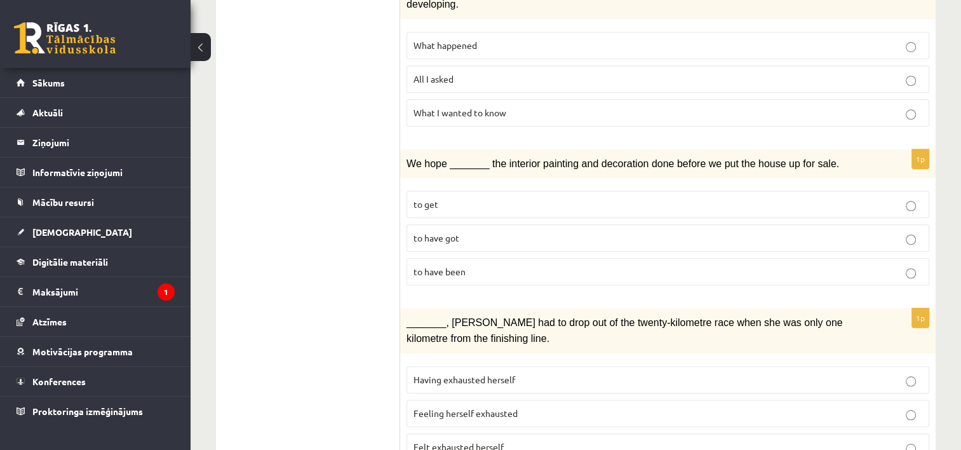
scroll to position [1017, 0]
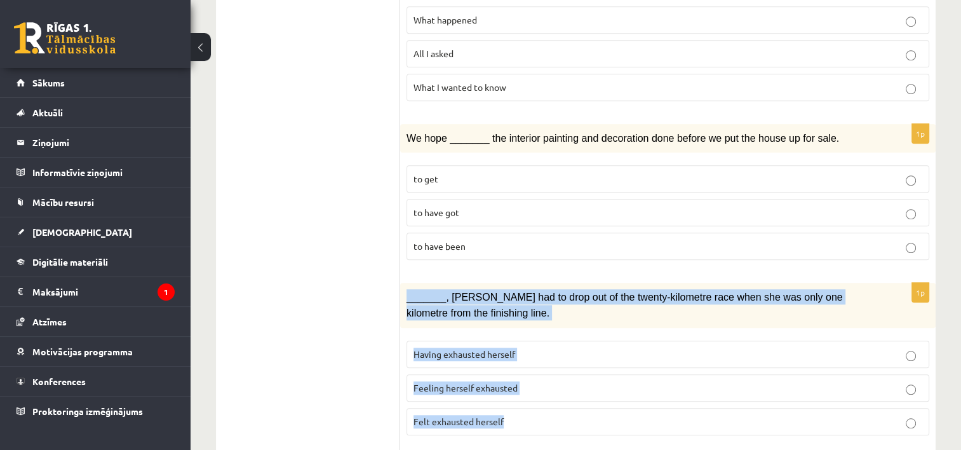
drag, startPoint x: 402, startPoint y: 236, endPoint x: 554, endPoint y: 353, distance: 192.5
click at [554, 353] on div "1p _______, Judy had to drop out of the twenty-kilometre race when she was only…" at bounding box center [668, 364] width 536 height 162
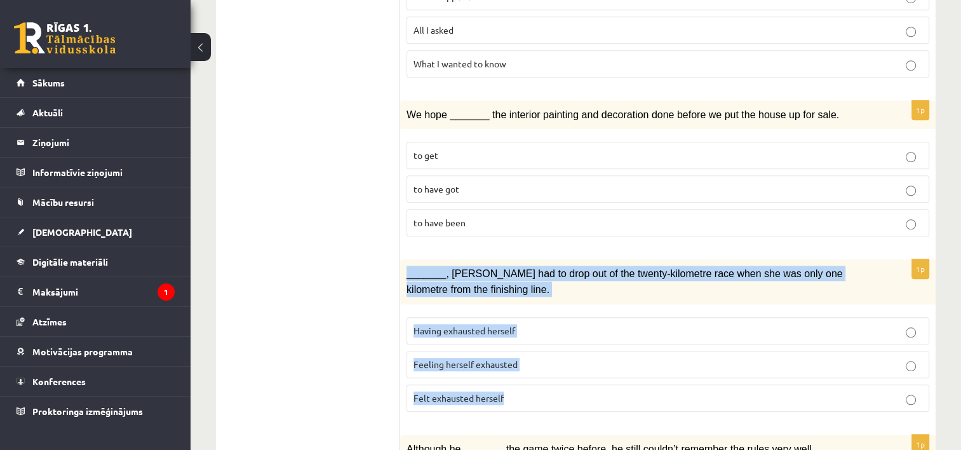
scroll to position [1144, 0]
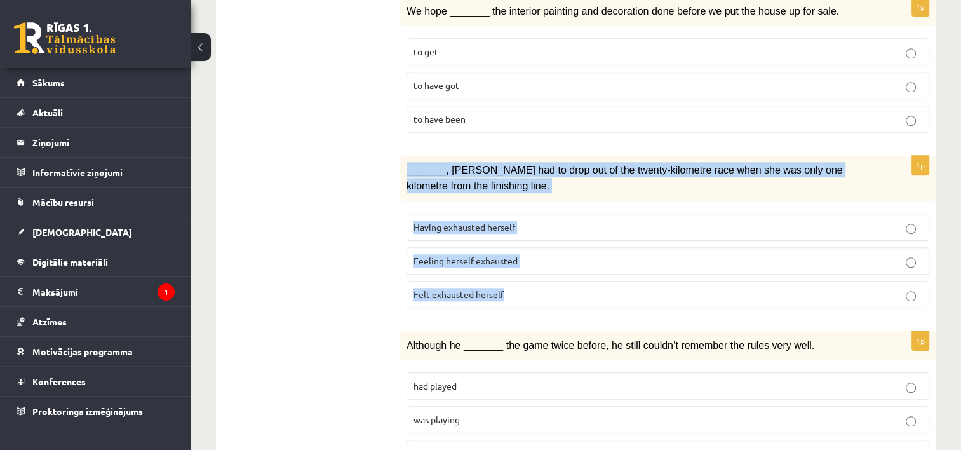
click at [482, 213] on label "Having exhausted herself" at bounding box center [668, 226] width 523 height 27
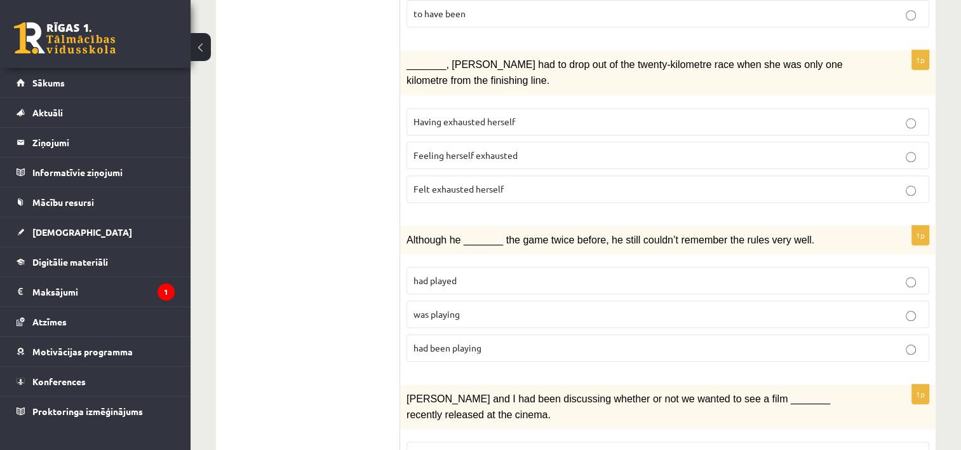
scroll to position [1271, 0]
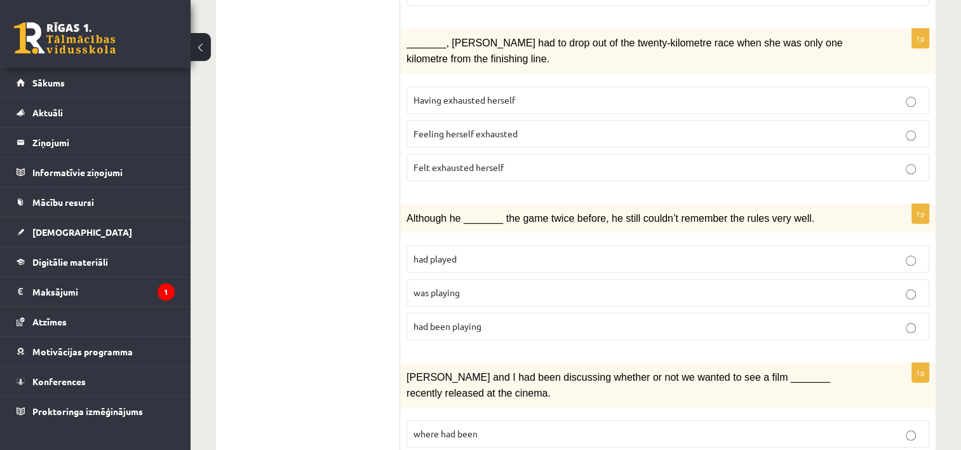
click at [402, 204] on div "Although he _______ the game twice before, he still couldn’t remember the rules…" at bounding box center [668, 218] width 536 height 29
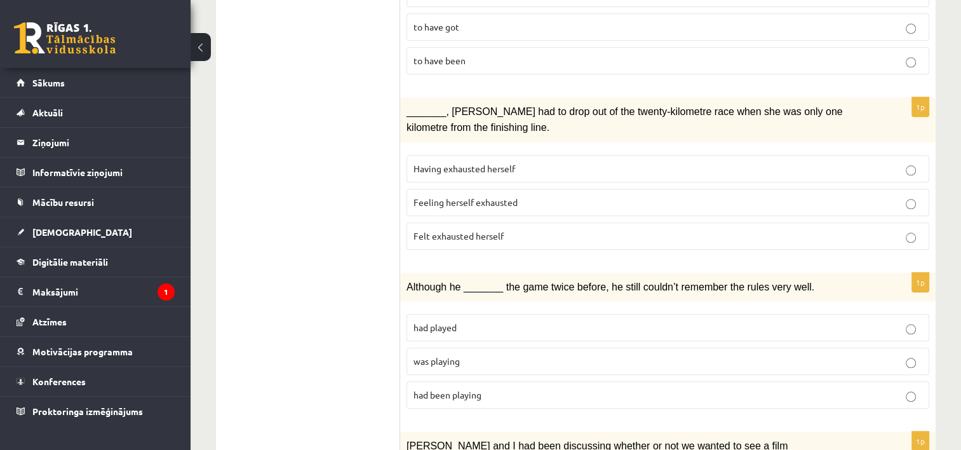
scroll to position [1207, 0]
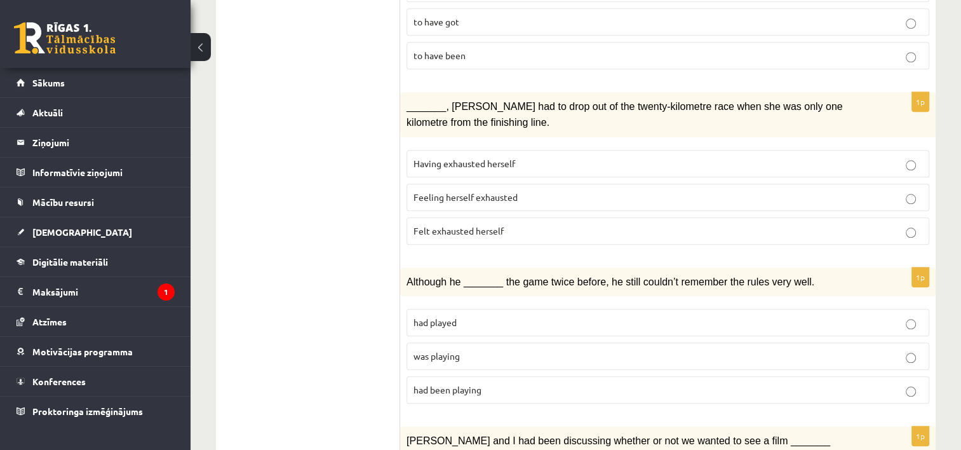
click at [473, 225] on span "Felt exhausted herself" at bounding box center [459, 230] width 90 height 11
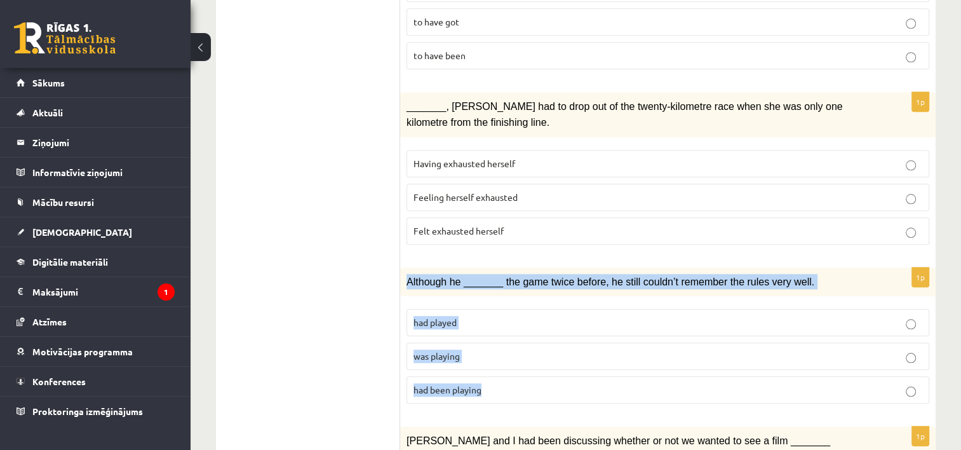
drag, startPoint x: 403, startPoint y: 212, endPoint x: 539, endPoint y: 323, distance: 175.6
click at [539, 323] on div "1p Although he _______ the game twice before, he still couldn’t remember the ru…" at bounding box center [668, 340] width 536 height 147
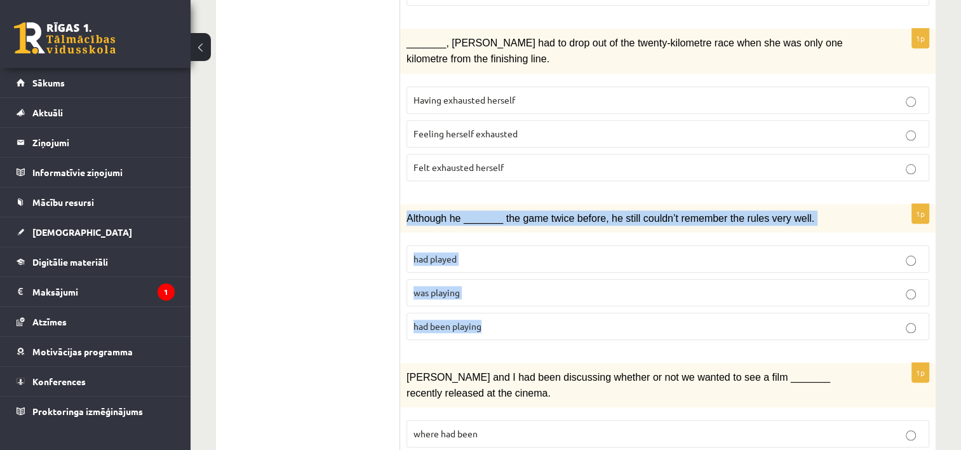
click at [491, 286] on p "was playing" at bounding box center [668, 292] width 509 height 13
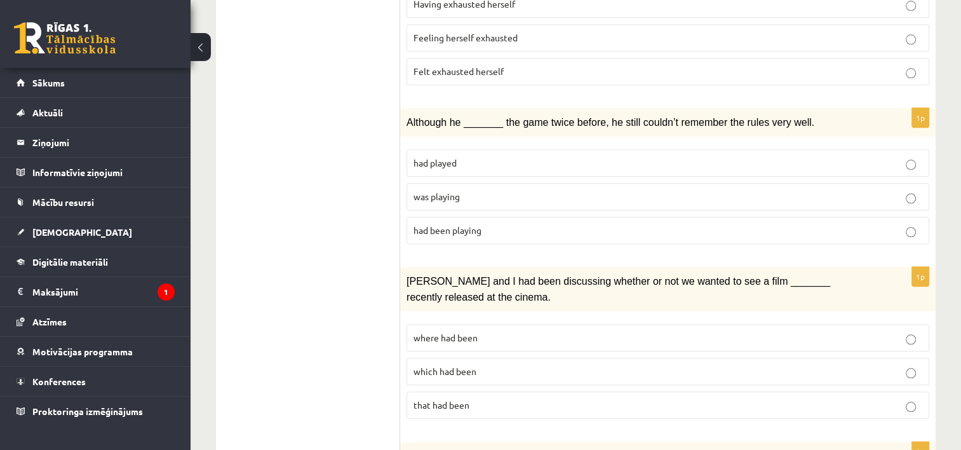
scroll to position [1461, 0]
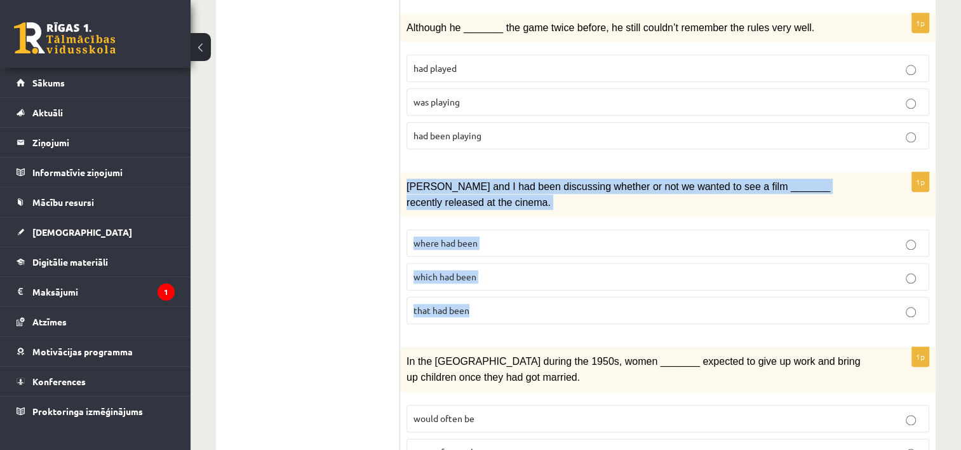
drag, startPoint x: 411, startPoint y: 116, endPoint x: 522, endPoint y: 229, distance: 159.1
click at [522, 229] on div "1p Clara and I had been discussing whether or not we wanted to see a film _____…" at bounding box center [668, 253] width 536 height 162
click at [523, 236] on p "where had been" at bounding box center [668, 242] width 509 height 13
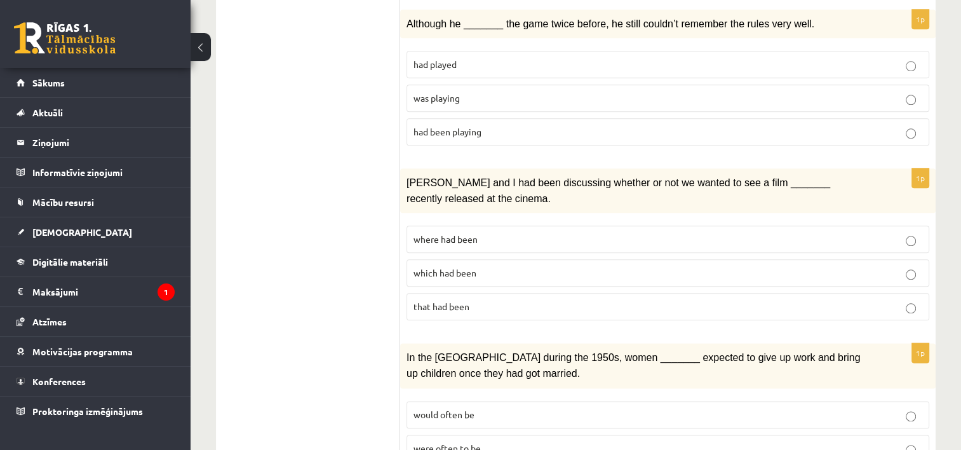
scroll to position [1484, 0]
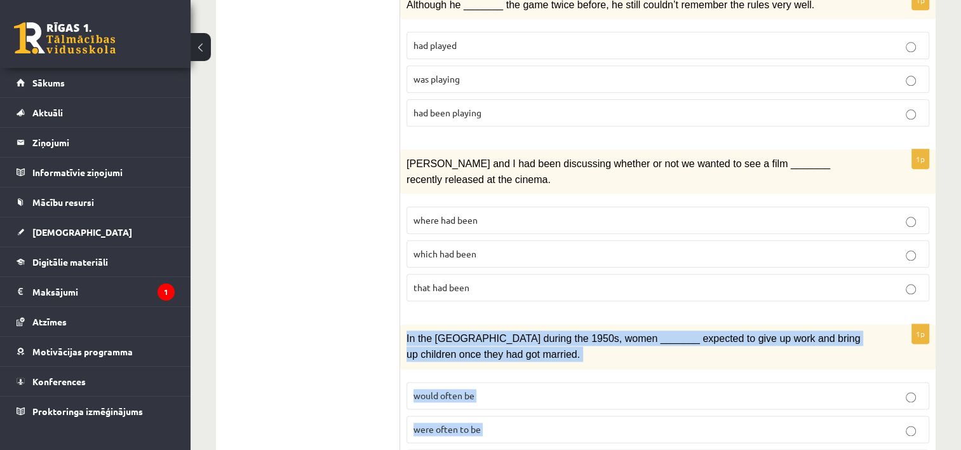
drag, startPoint x: 402, startPoint y: 265, endPoint x: 594, endPoint y: 372, distance: 220.1
click at [594, 372] on div "1p In the USA during the 1950s, women _______ expected to give up work and brin…" at bounding box center [668, 405] width 536 height 162
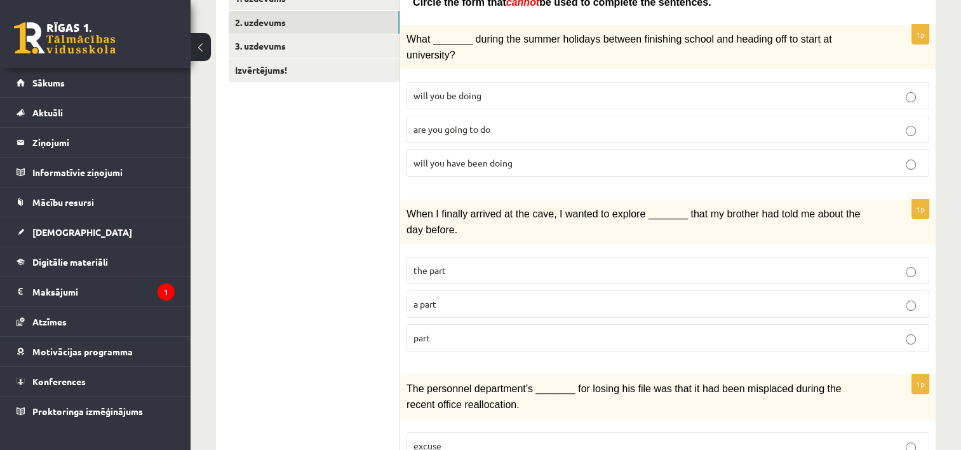
scroll to position [0, 0]
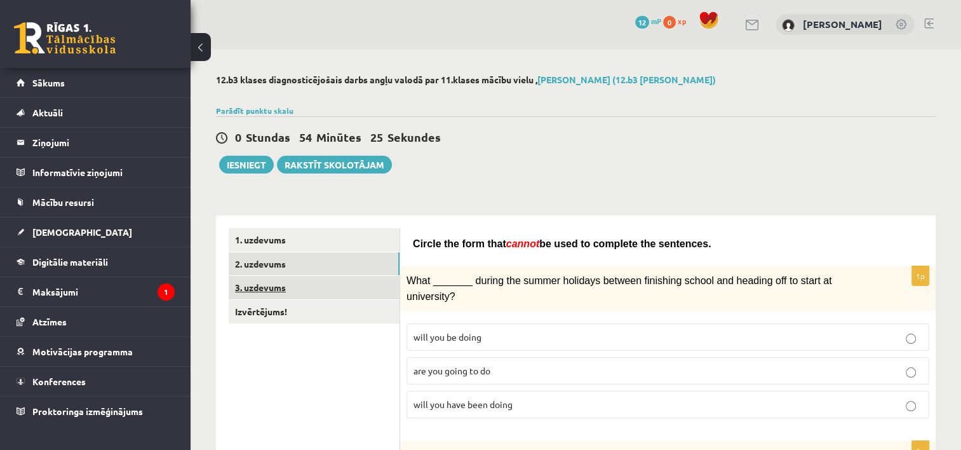
click at [343, 295] on link "3. uzdevums" at bounding box center [314, 288] width 171 height 24
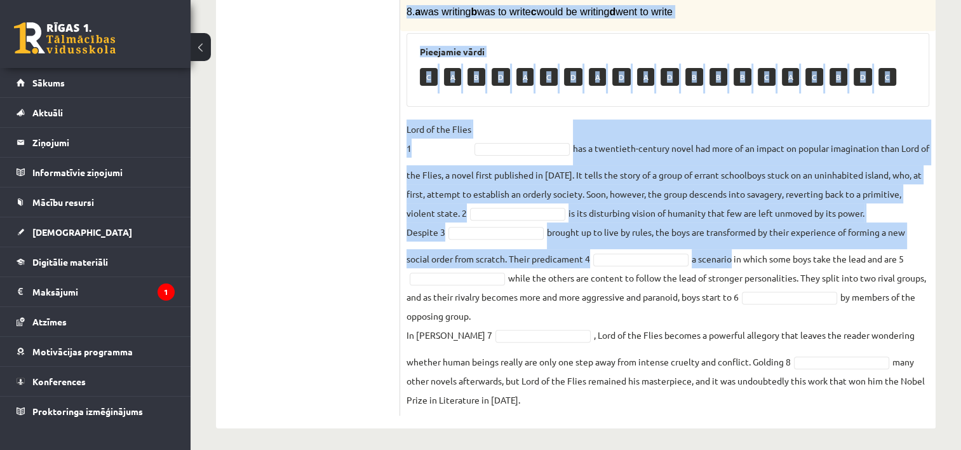
scroll to position [423, 0]
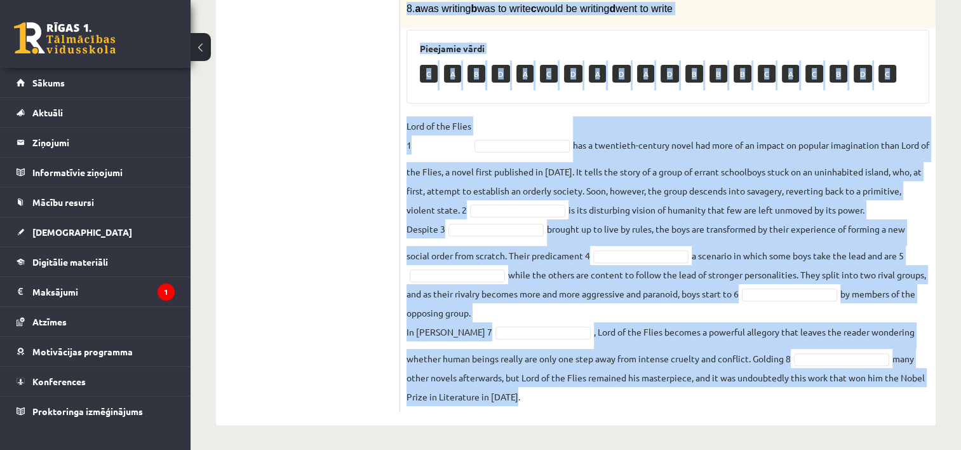
drag, startPoint x: 403, startPoint y: 191, endPoint x: 592, endPoint y: 392, distance: 276.4
click at [592, 392] on div "8p Complete the text with the correct words (a–d). 1. a No sooner b Rarely c On…" at bounding box center [668, 115] width 536 height 595
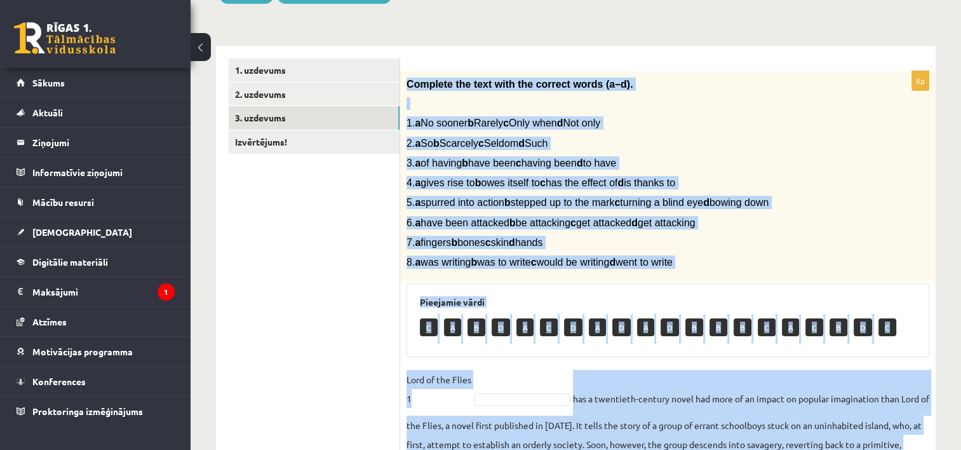
scroll to position [169, 0]
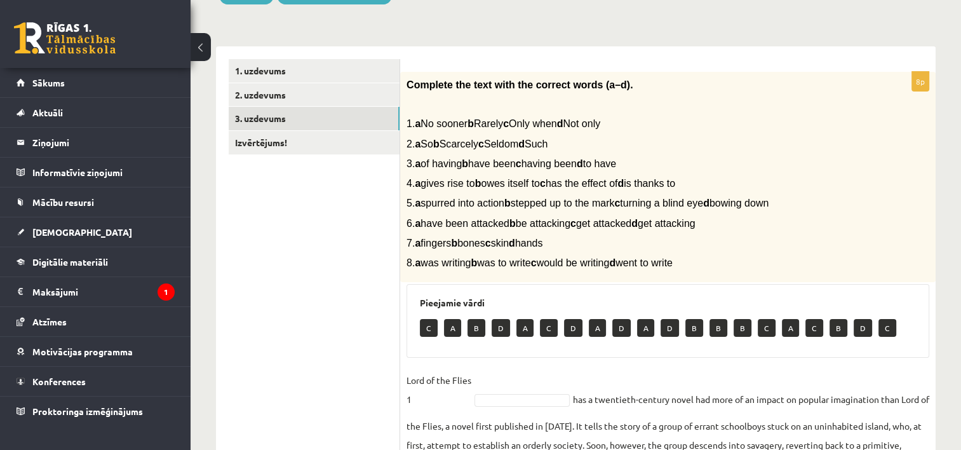
click at [381, 255] on ul "1. uzdevums 2. uzdevums 3. uzdevums Izvērtējums!" at bounding box center [315, 362] width 172 height 607
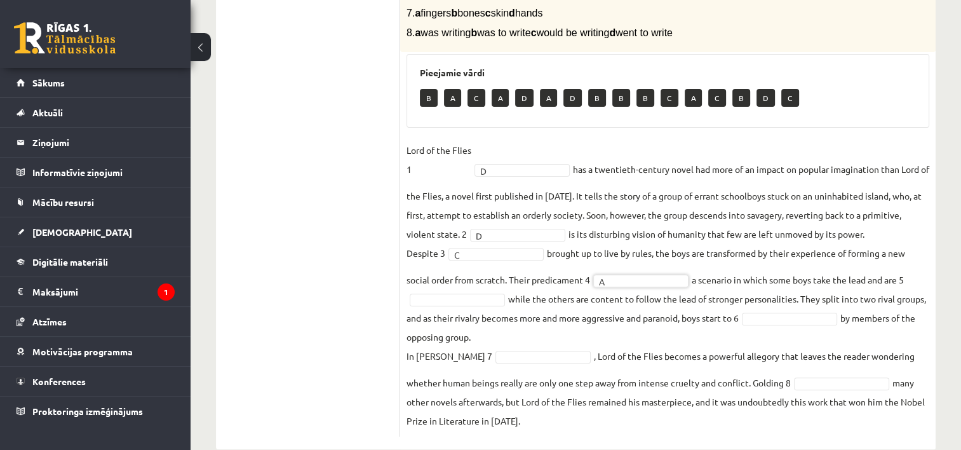
scroll to position [423, 0]
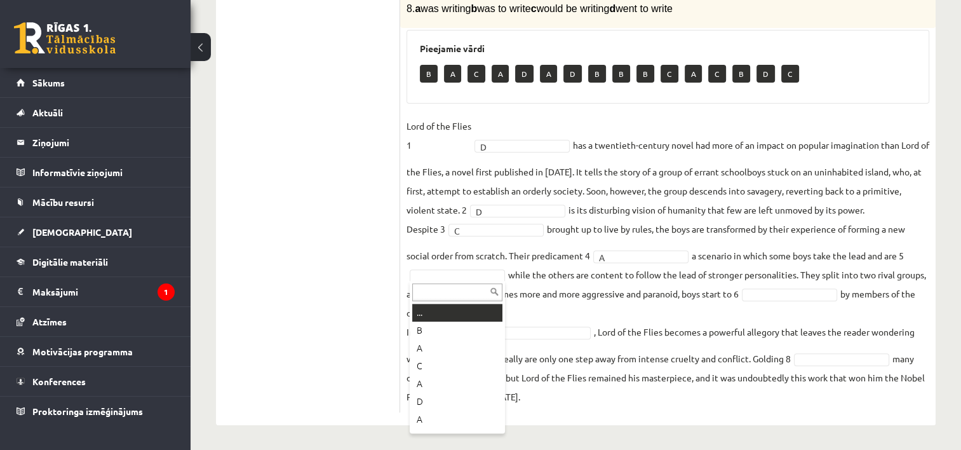
drag, startPoint x: 468, startPoint y: 319, endPoint x: 463, endPoint y: 332, distance: 14.5
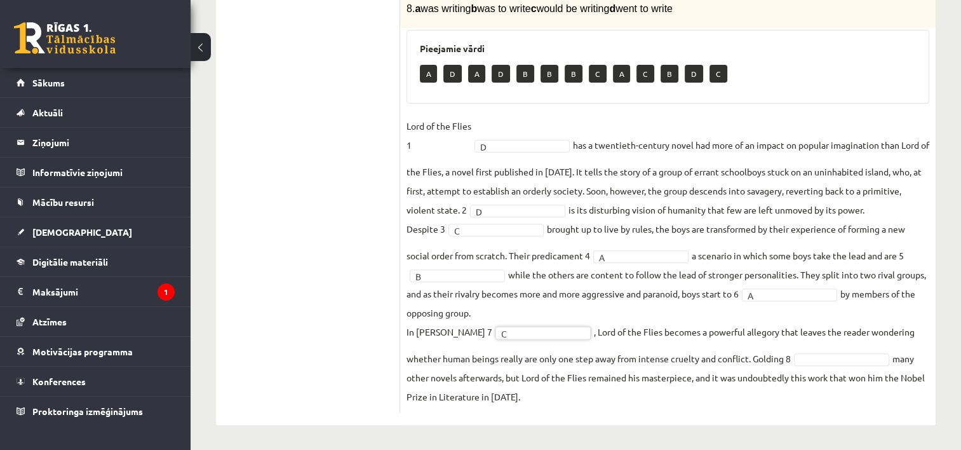
click at [839, 369] on fieldset "Lord of the Flies 1 D * has a twentieth-century novel had more of an impact on …" at bounding box center [668, 261] width 523 height 290
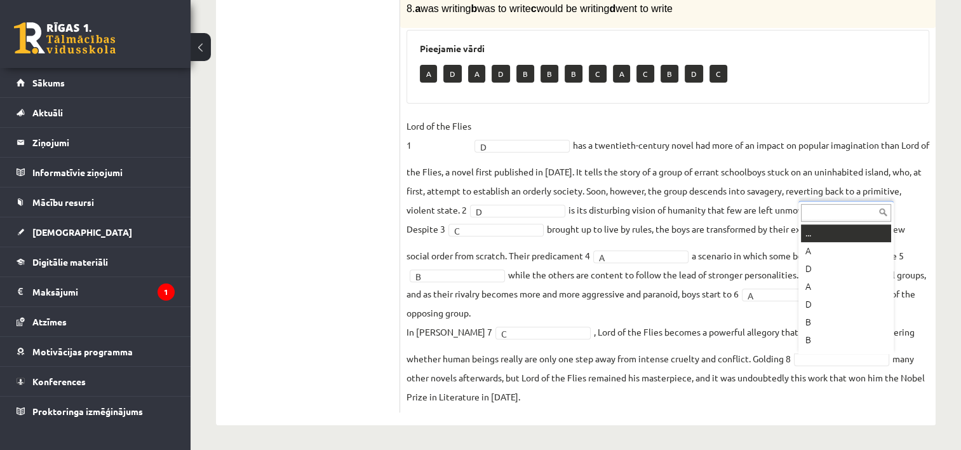
scroll to position [15, 0]
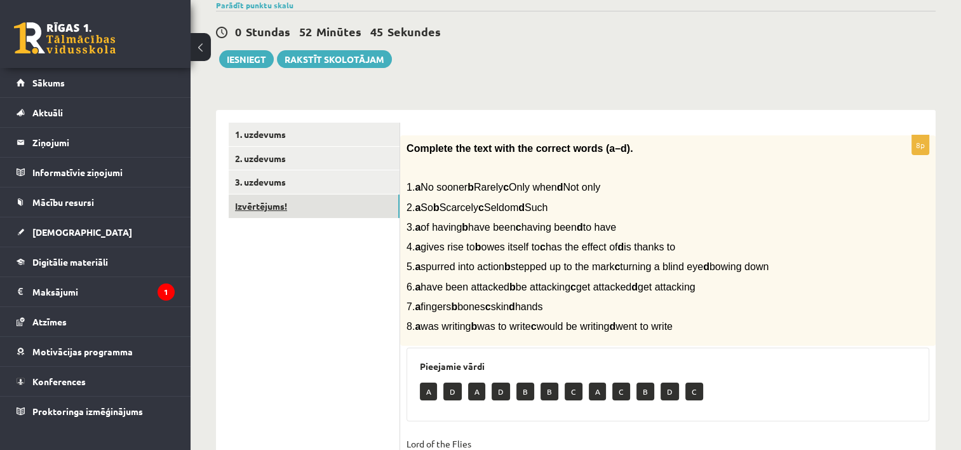
click at [389, 206] on link "Izvērtējums!" at bounding box center [314, 206] width 171 height 24
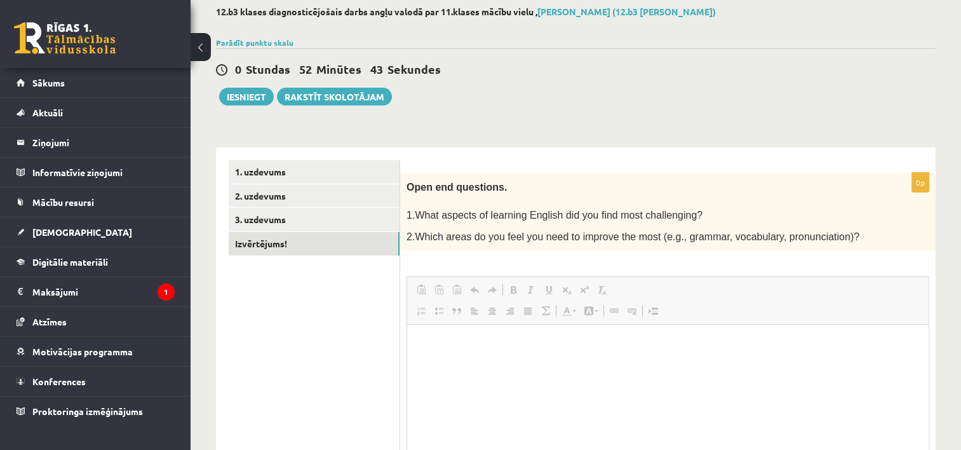
scroll to position [0, 0]
click at [454, 361] on html at bounding box center [668, 344] width 522 height 39
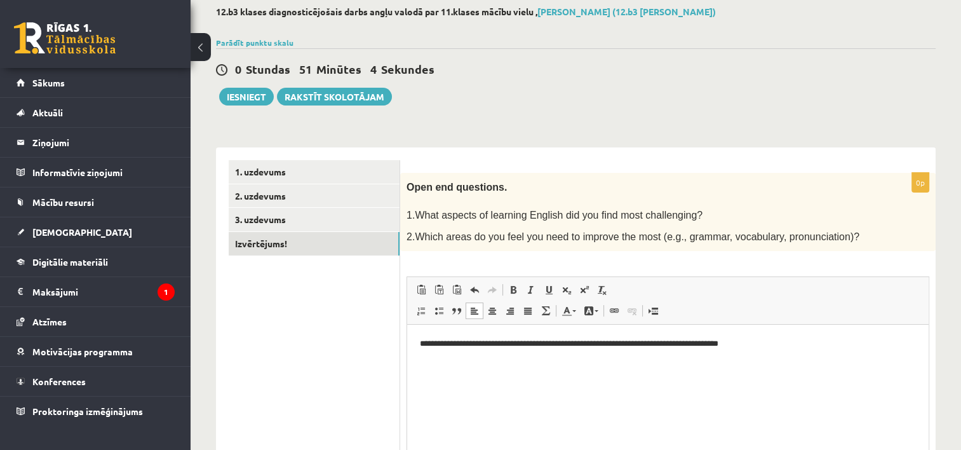
click at [646, 347] on p "**********" at bounding box center [668, 343] width 497 height 13
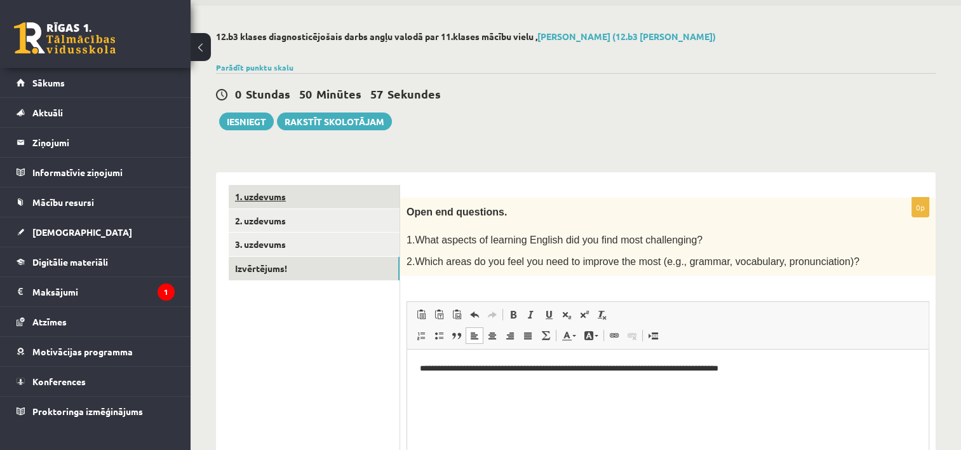
scroll to position [3, 0]
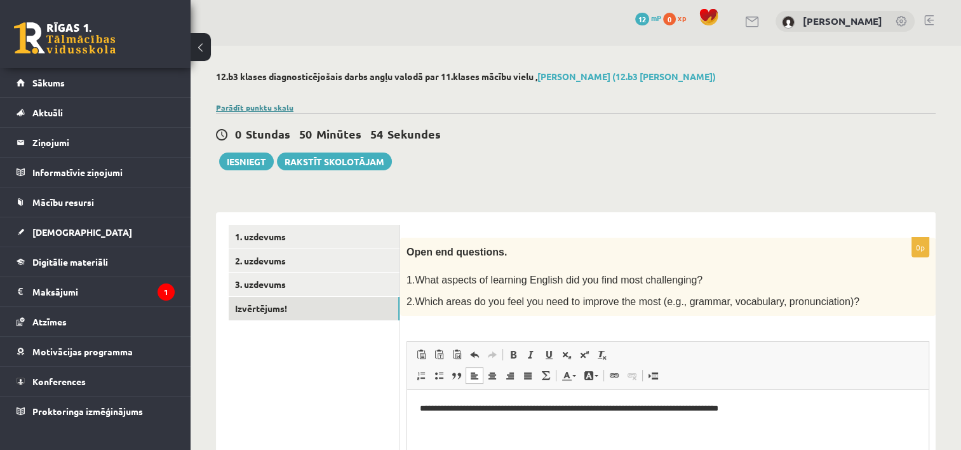
click at [272, 107] on link "Parādīt punktu skalu" at bounding box center [255, 107] width 78 height 10
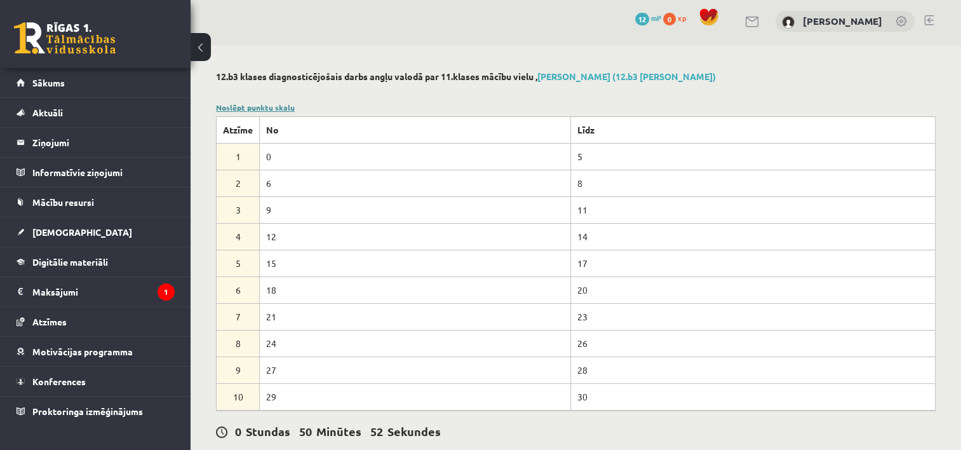
click at [272, 107] on link "Noslēpt punktu skalu" at bounding box center [255, 107] width 79 height 10
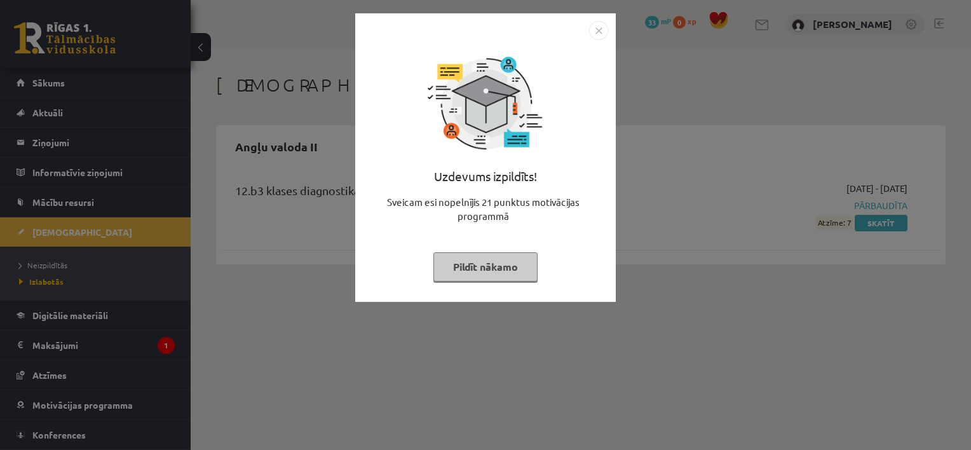
click at [473, 270] on button "Pildīt nākamo" at bounding box center [485, 266] width 104 height 29
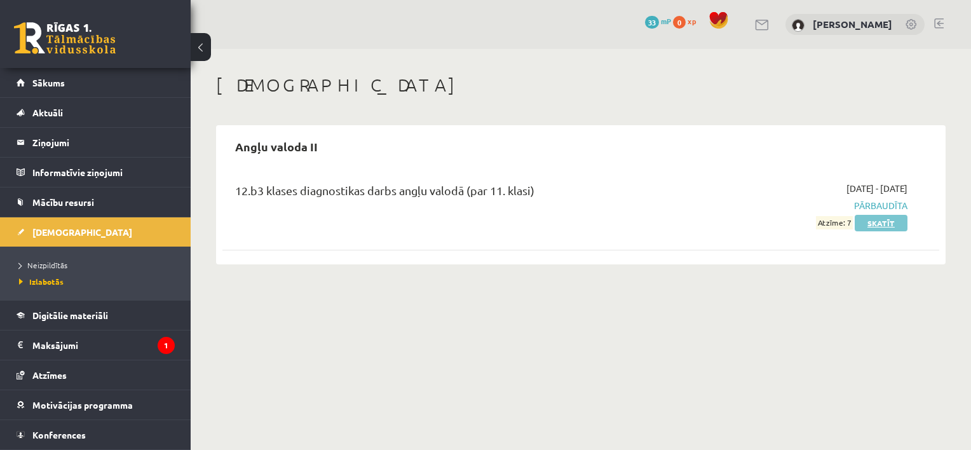
click at [880, 222] on link "Skatīt" at bounding box center [881, 223] width 53 height 17
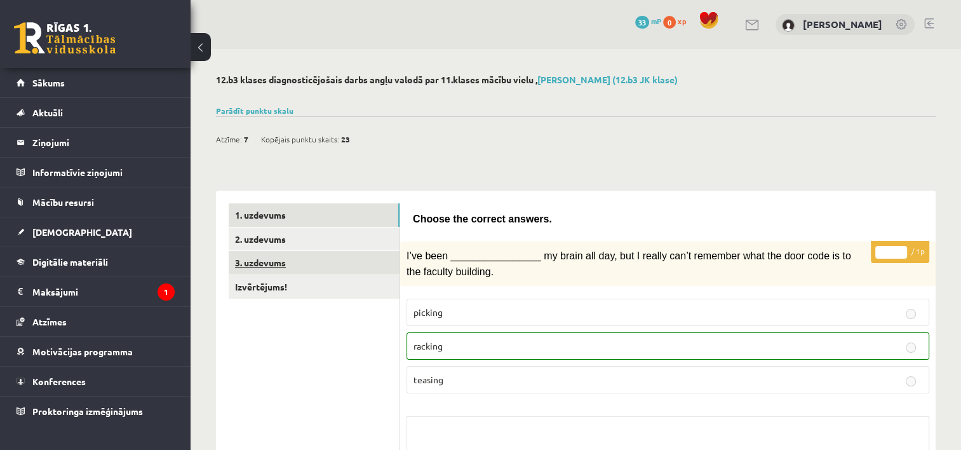
click at [322, 257] on link "3. uzdevums" at bounding box center [314, 263] width 171 height 24
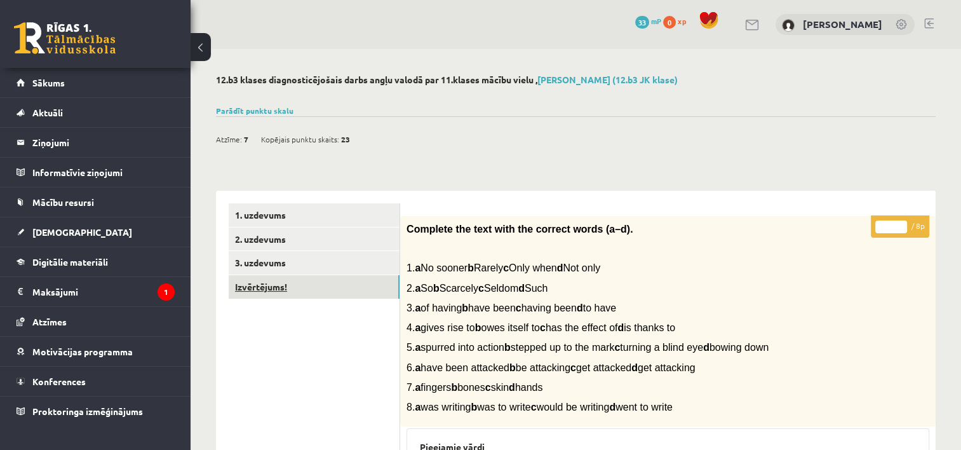
click at [250, 295] on link "Izvērtējums!" at bounding box center [314, 287] width 171 height 24
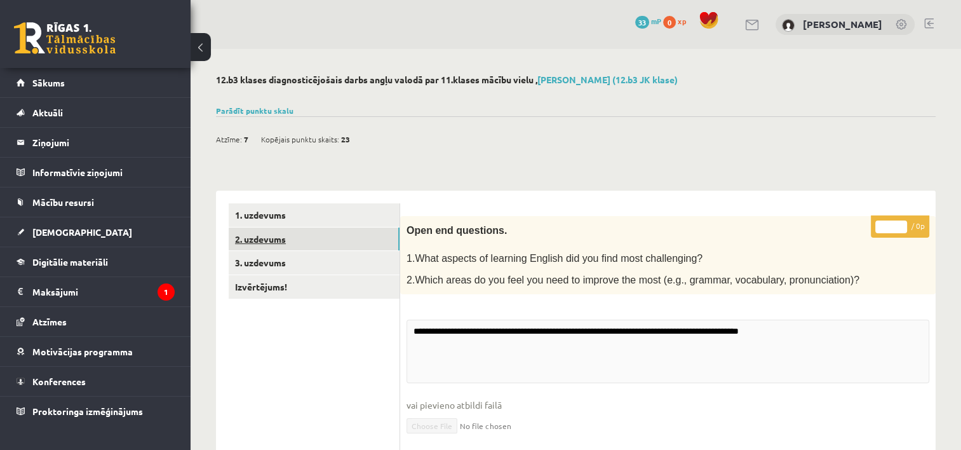
click at [323, 240] on link "2. uzdevums" at bounding box center [314, 239] width 171 height 24
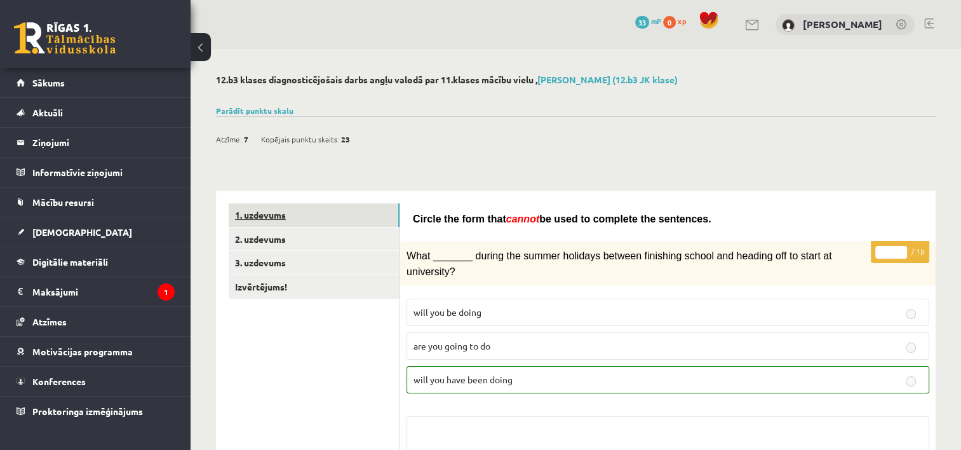
click at [323, 219] on link "1. uzdevums" at bounding box center [314, 215] width 171 height 24
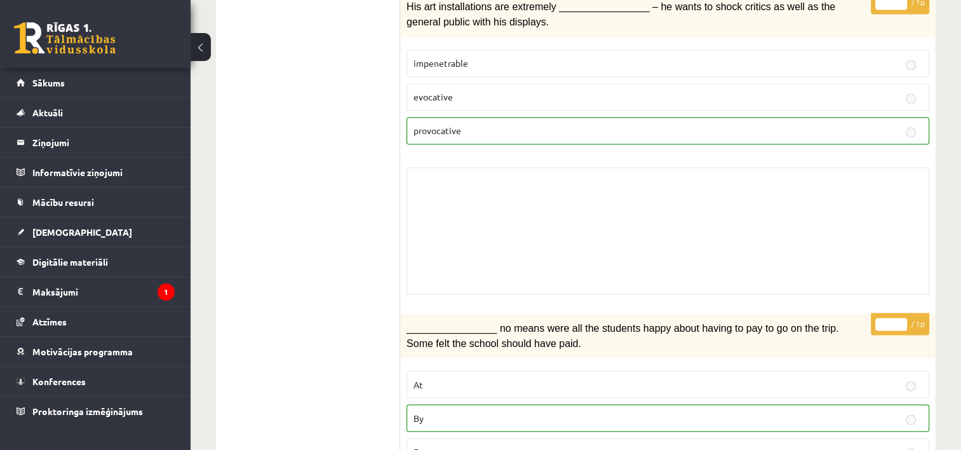
scroll to position [2414, 0]
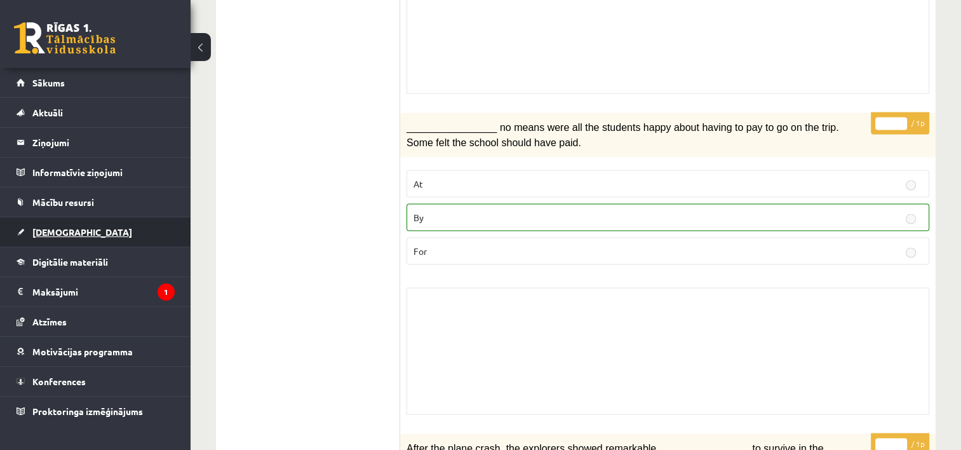
click at [86, 226] on link "[DEMOGRAPHIC_DATA]" at bounding box center [96, 231] width 158 height 29
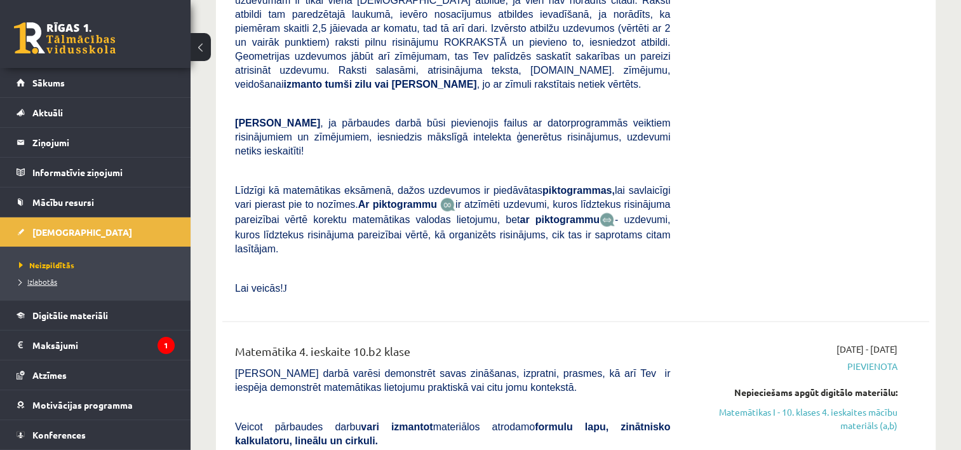
click at [50, 276] on link "Izlabotās" at bounding box center [98, 281] width 159 height 11
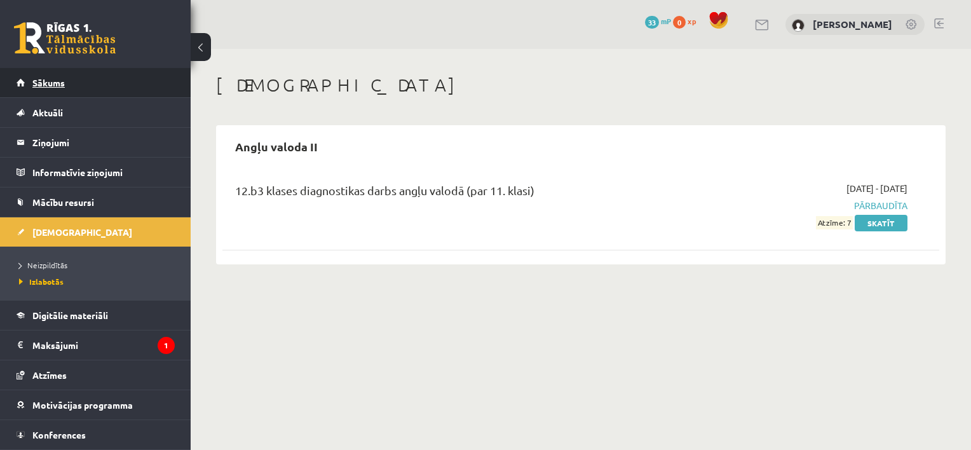
click at [56, 88] on link "Sākums" at bounding box center [96, 82] width 158 height 29
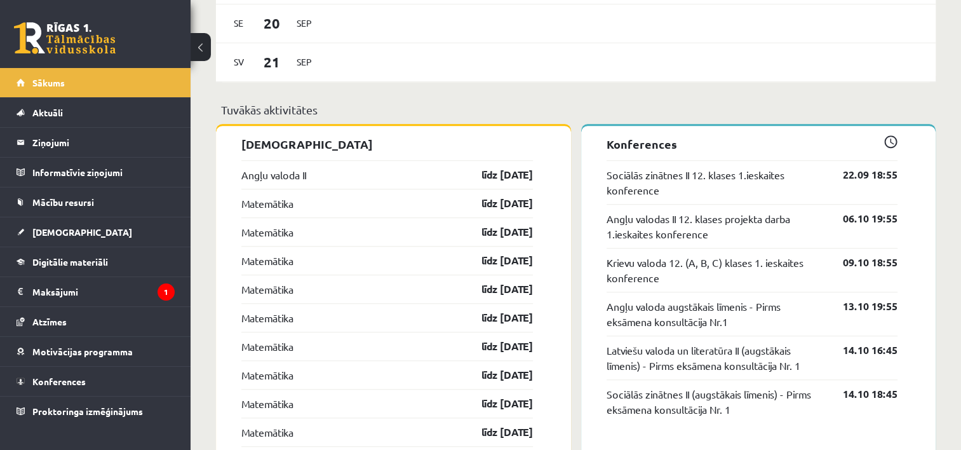
scroll to position [953, 0]
